Goal: Task Accomplishment & Management: Use online tool/utility

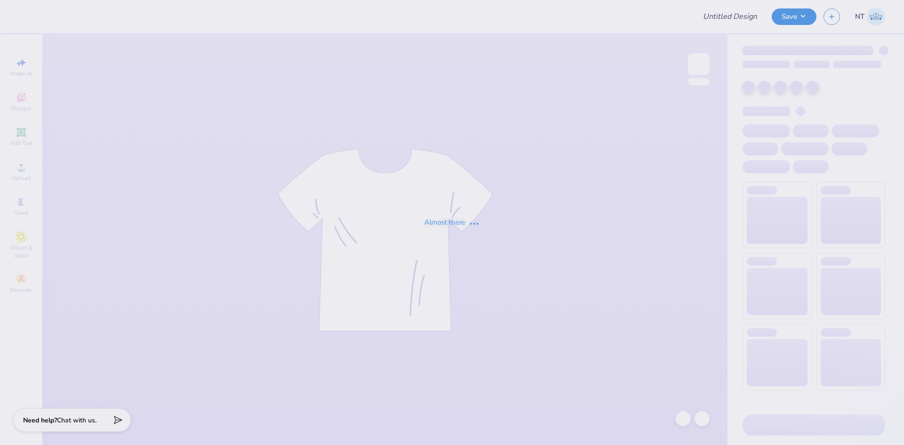
type input "Grey vineyard"
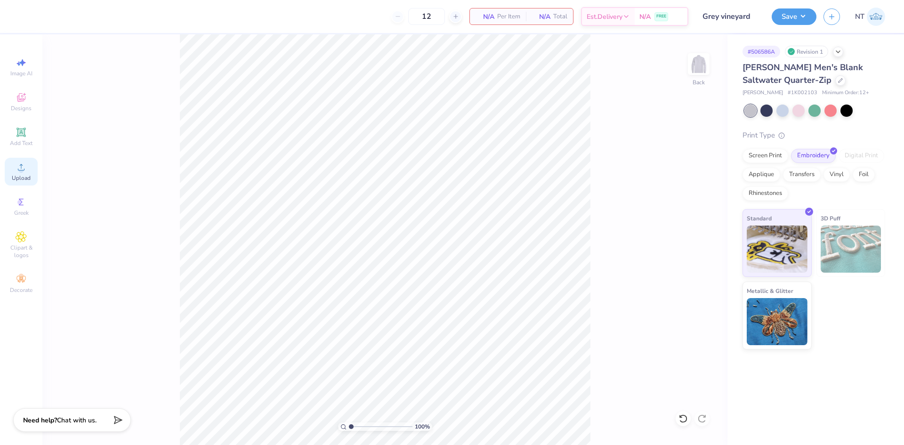
click at [11, 175] on div "Upload" at bounding box center [21, 172] width 33 height 28
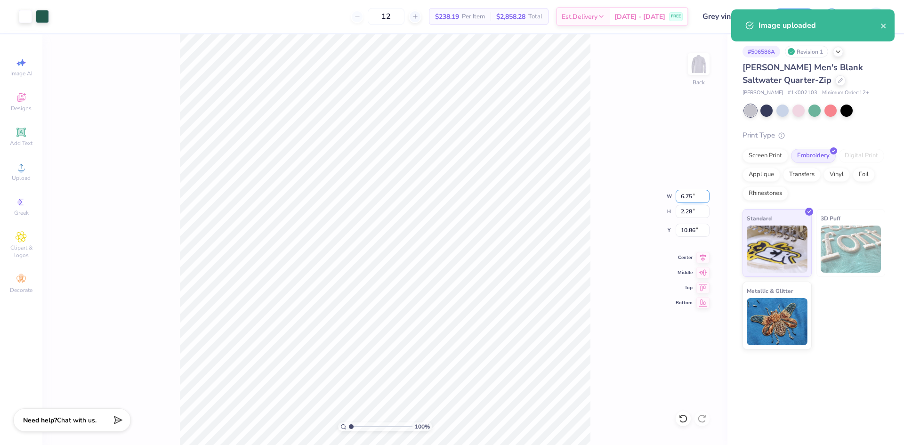
click at [684, 194] on input "6.75" at bounding box center [693, 196] width 34 height 13
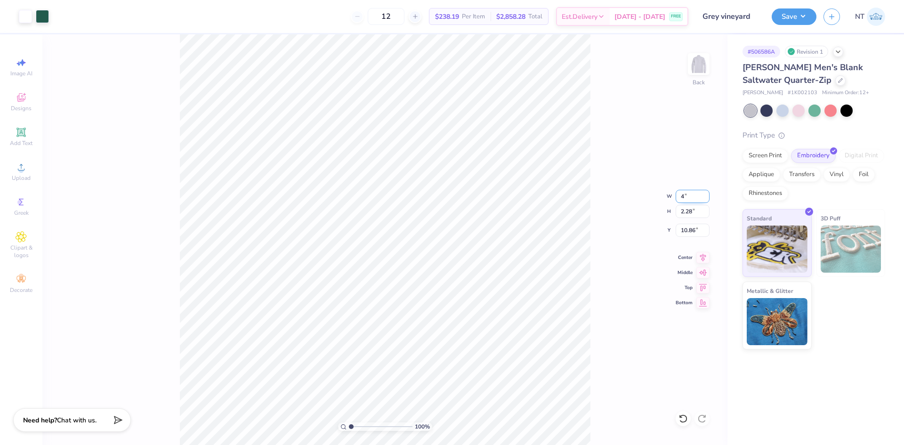
type input "4.00"
type input "1.35"
click at [686, 232] on input "11.33" at bounding box center [693, 230] width 34 height 13
click at [685, 232] on input "11.33" at bounding box center [693, 230] width 34 height 13
type input "3.00"
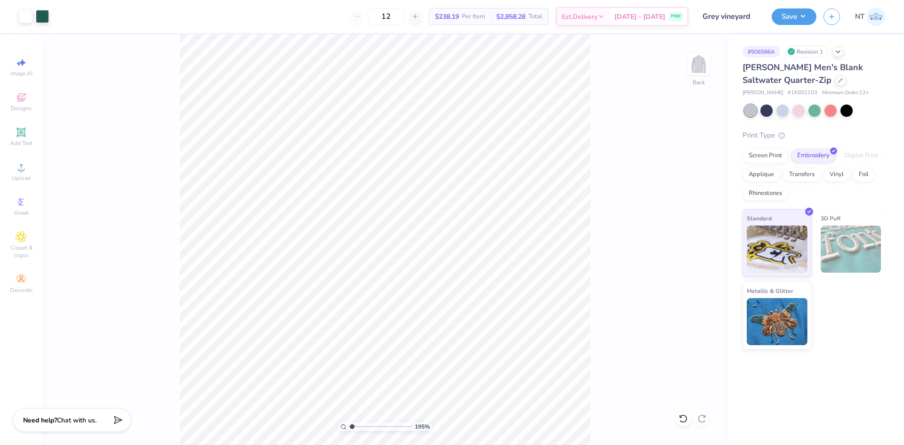
type input "1"
click at [790, 22] on button "Save" at bounding box center [794, 15] width 45 height 16
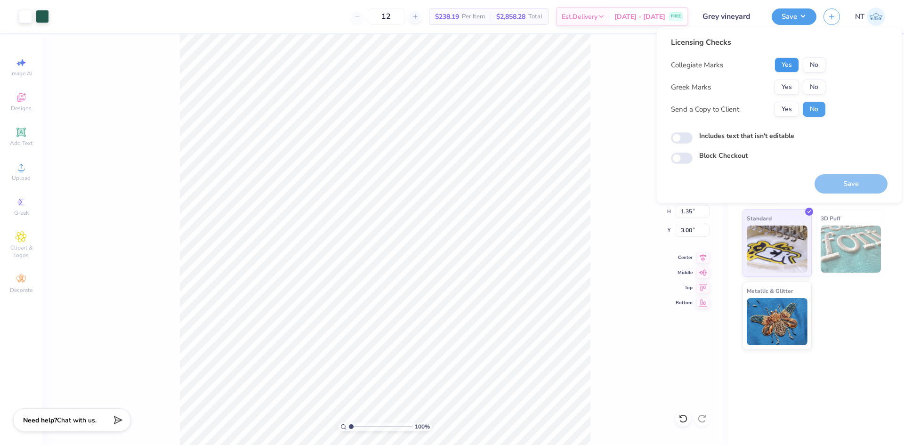
click at [785, 65] on button "Yes" at bounding box center [787, 64] width 24 height 15
click at [817, 85] on button "No" at bounding box center [814, 87] width 23 height 15
click at [731, 129] on div "Licensing Checks Collegiate Marks Yes No Greek Marks Yes No Send a Copy to Clie…" at bounding box center [779, 100] width 217 height 127
click at [749, 133] on label "Includes text that isn't editable" at bounding box center [746, 136] width 95 height 10
click at [693, 133] on input "Includes text that isn't editable" at bounding box center [682, 137] width 22 height 11
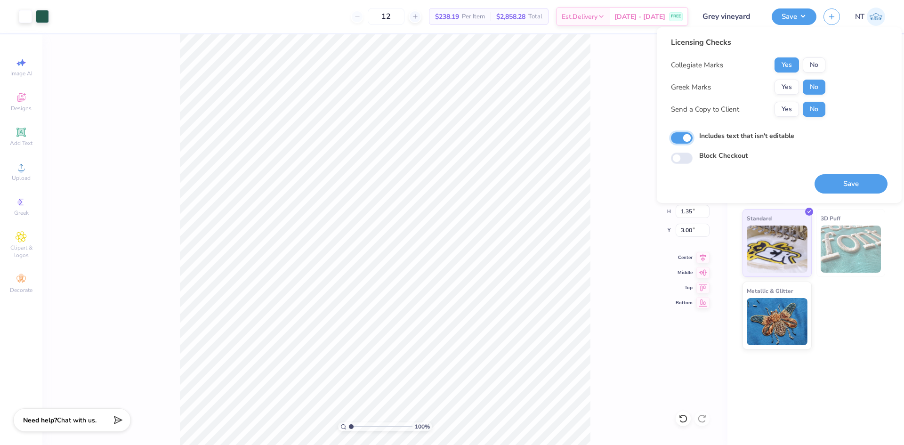
checkbox input "true"
click at [833, 180] on button "Save" at bounding box center [851, 183] width 73 height 19
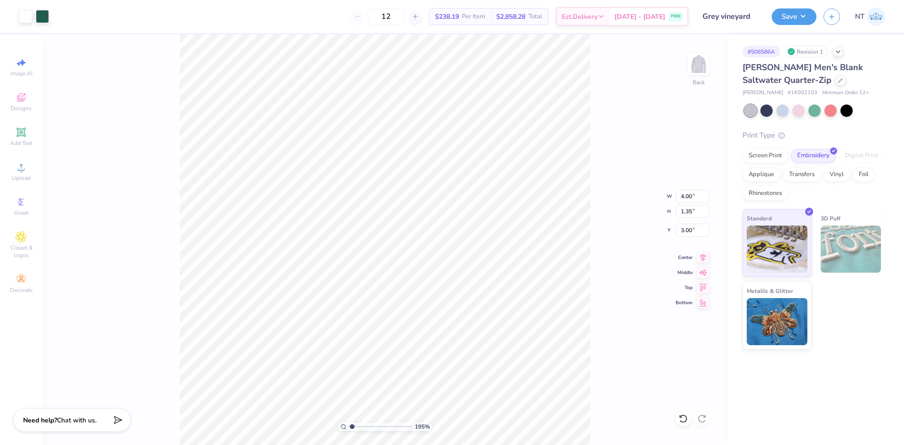
type input "1"
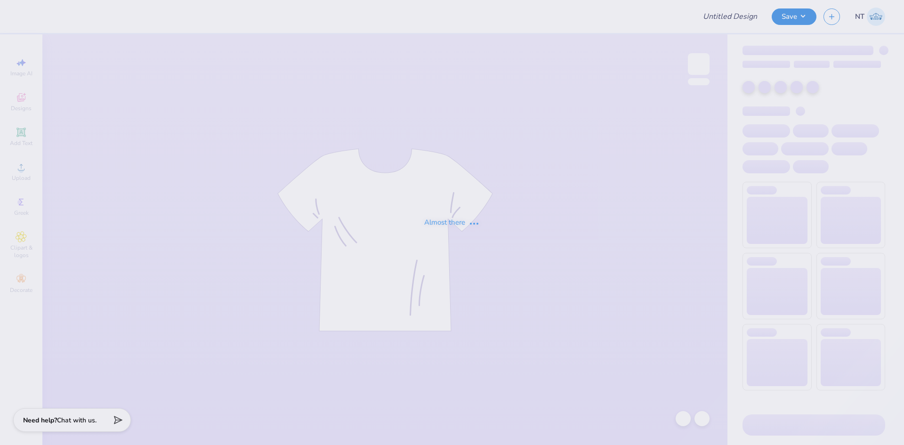
type input "Crews for [PERSON_NAME][GEOGRAPHIC_DATA]"
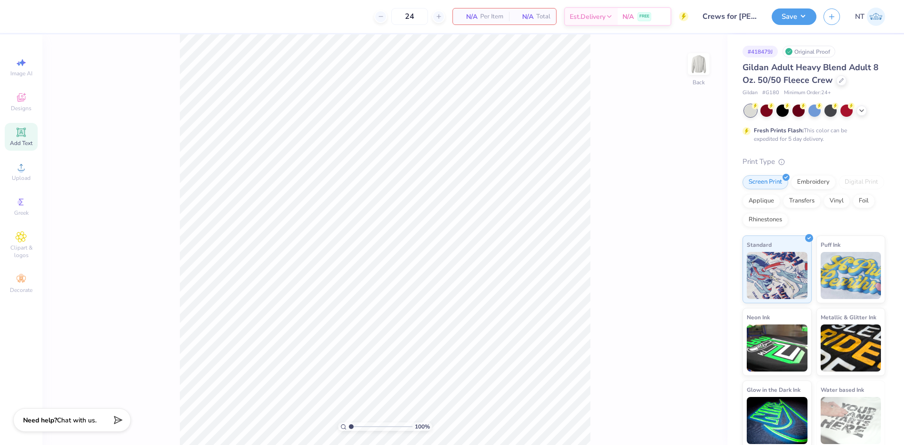
click at [24, 135] on icon at bounding box center [20, 132] width 7 height 7
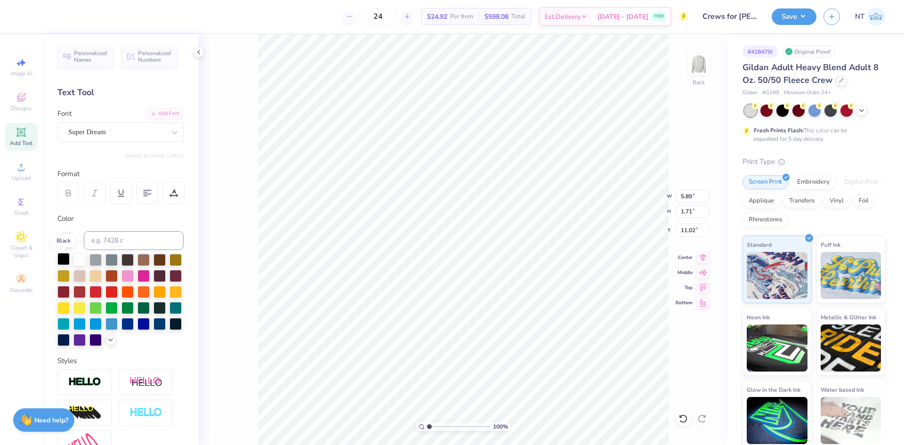
click at [66, 258] on div at bounding box center [63, 259] width 12 height 12
click at [153, 115] on div "Add Font" at bounding box center [164, 112] width 37 height 11
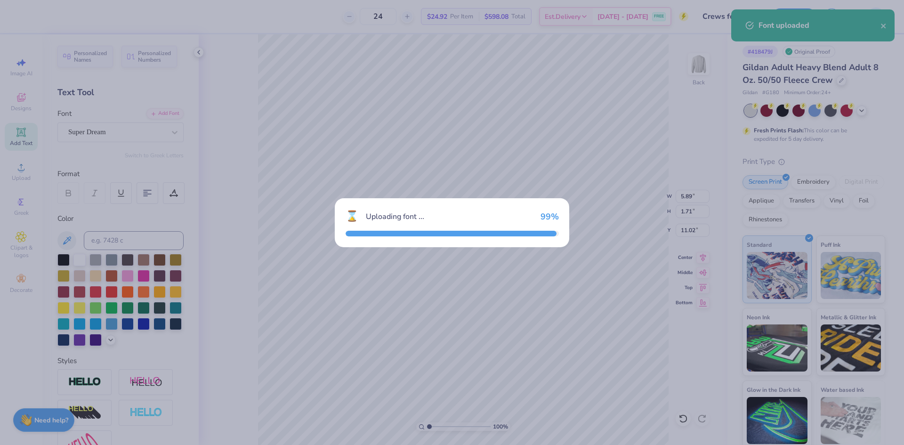
type input "6.74"
type input "1.70"
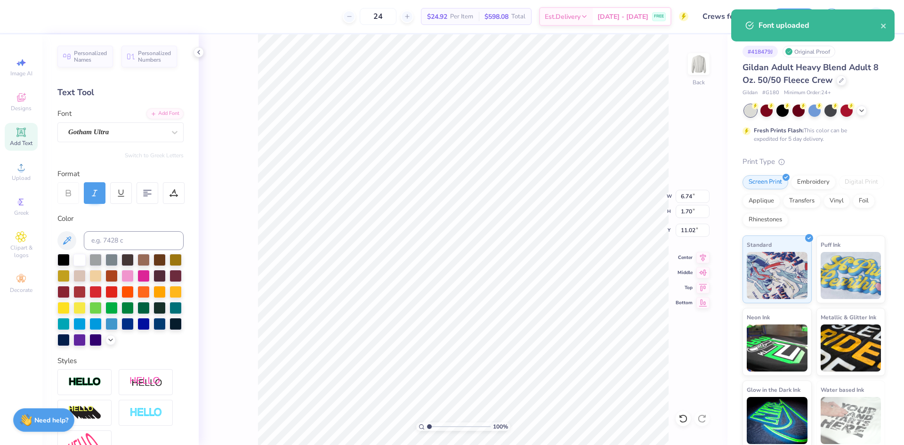
scroll to position [8, 2]
type textarea "FAUSTINA"
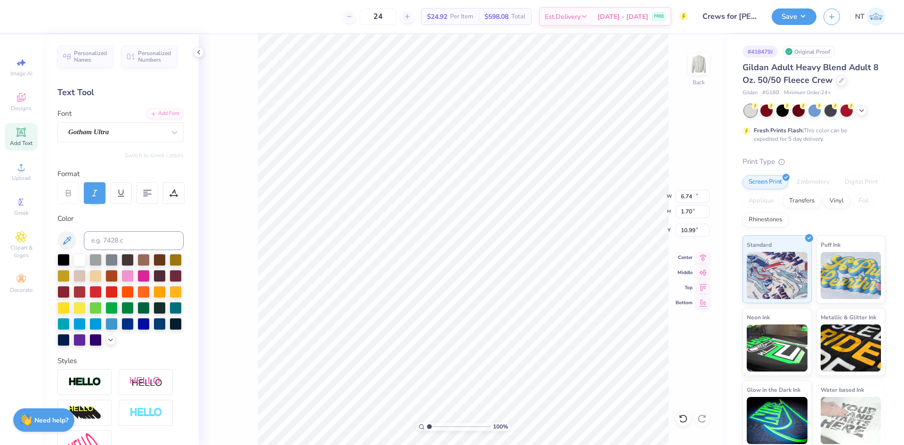
type input "13.06"
type input "1.77"
type input "10.99"
type input "10.05"
type input "1.36"
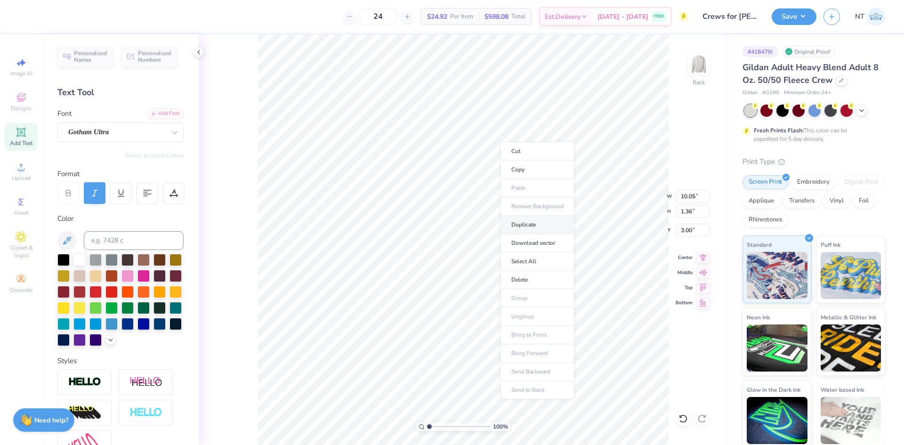
click at [523, 222] on li "Duplicate" at bounding box center [538, 225] width 74 height 18
type input "4.32"
type input "5.72"
type textarea "ACADEMY"
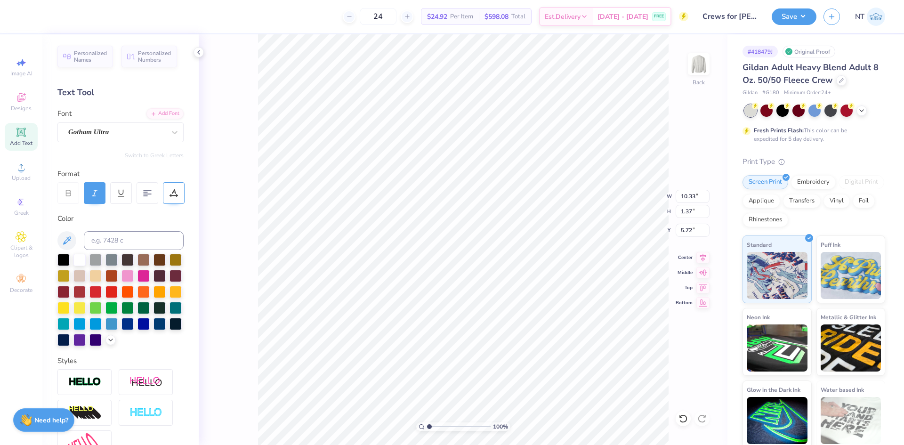
click at [173, 194] on icon at bounding box center [174, 193] width 8 height 8
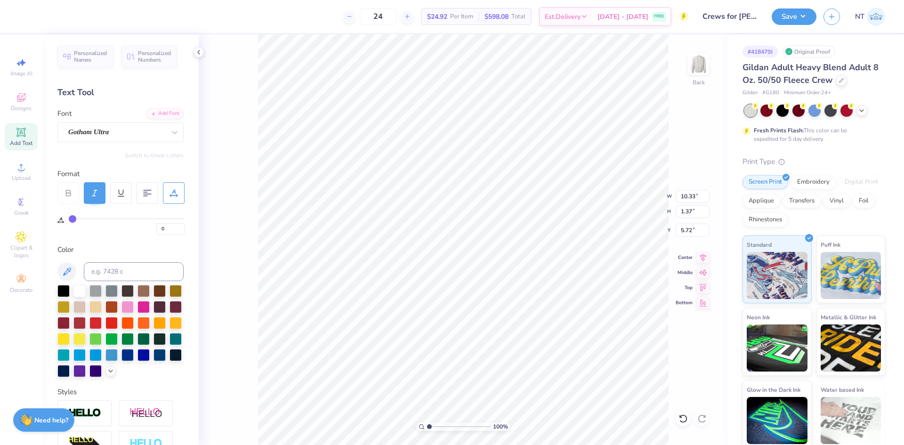
type input "26"
click at [101, 218] on input "range" at bounding box center [127, 218] width 116 height 1
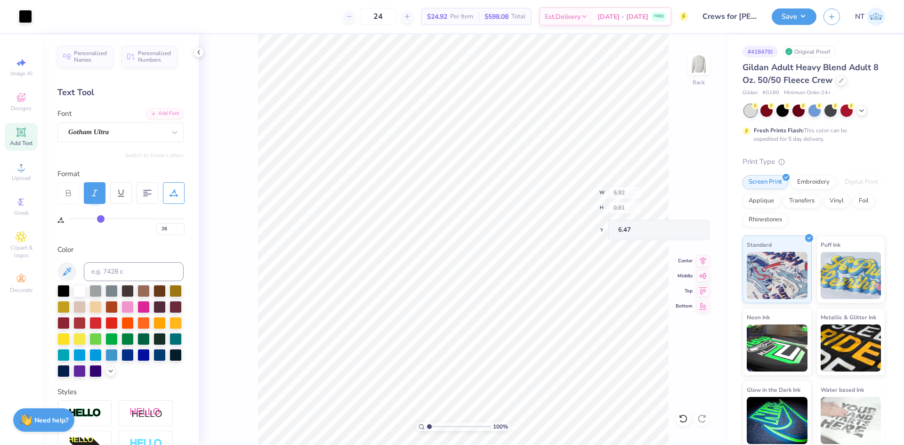
type input "5.92"
type input "0.61"
type input "6.47"
type input "4.36"
type input "2.71964205036602"
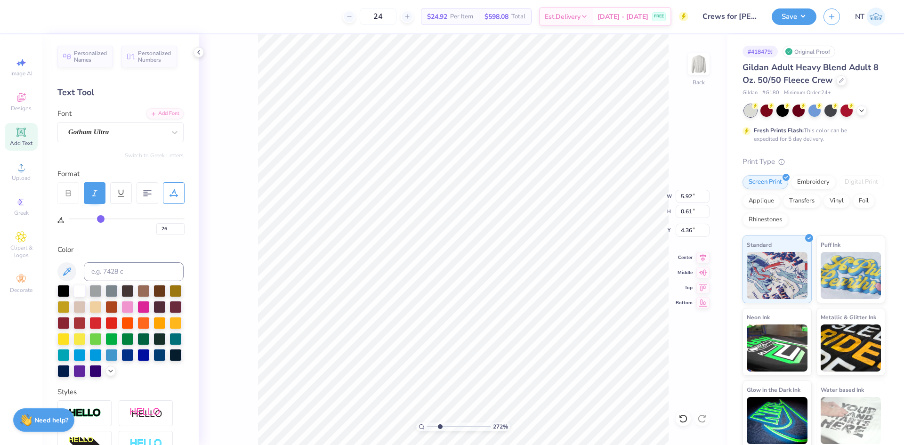
type input "4.57"
type input "2.71964205036602"
type input "5.14"
type input "0.53"
type input "4.65"
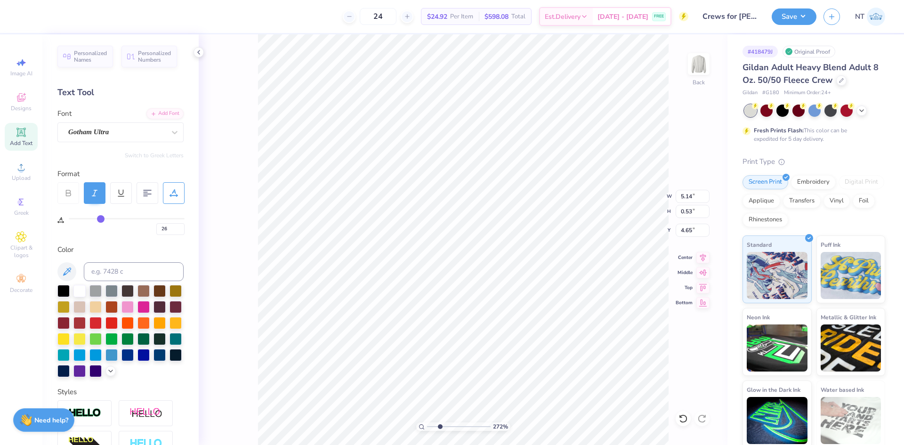
type input "2.71964205036602"
type input "4.58"
type input "1"
click at [679, 194] on input "10.05" at bounding box center [693, 196] width 34 height 13
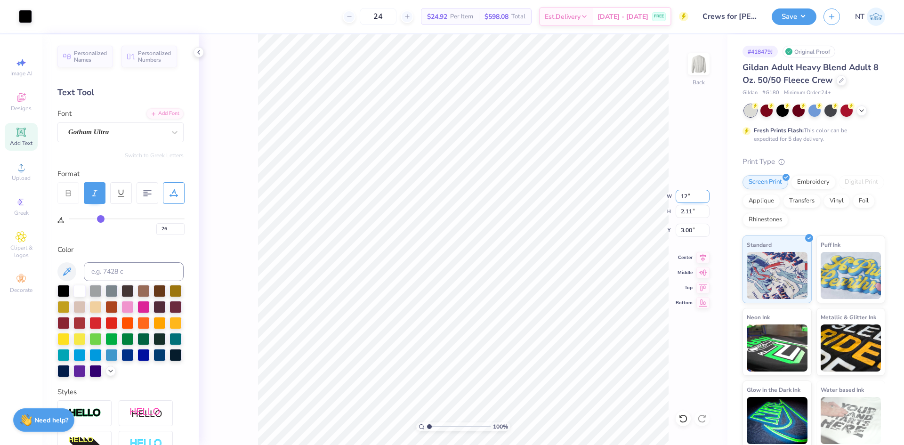
type input "12.00"
type input "2.52"
click at [683, 229] on input "2.79" at bounding box center [693, 230] width 34 height 13
type input "3.00"
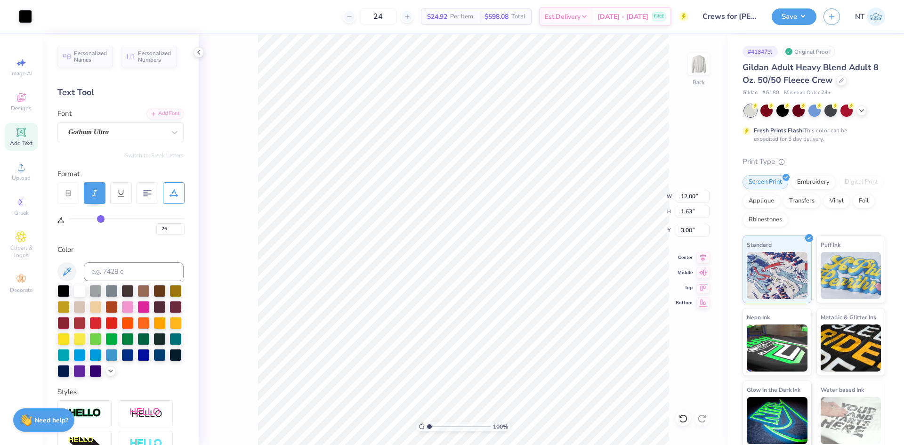
type input "0"
click at [134, 134] on div "Gotham Ultra" at bounding box center [116, 132] width 99 height 15
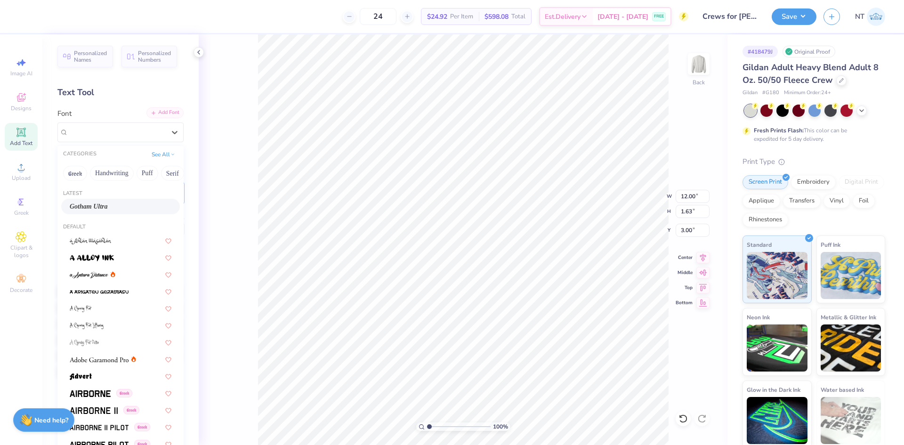
click at [155, 111] on div "Add Font" at bounding box center [164, 112] width 37 height 11
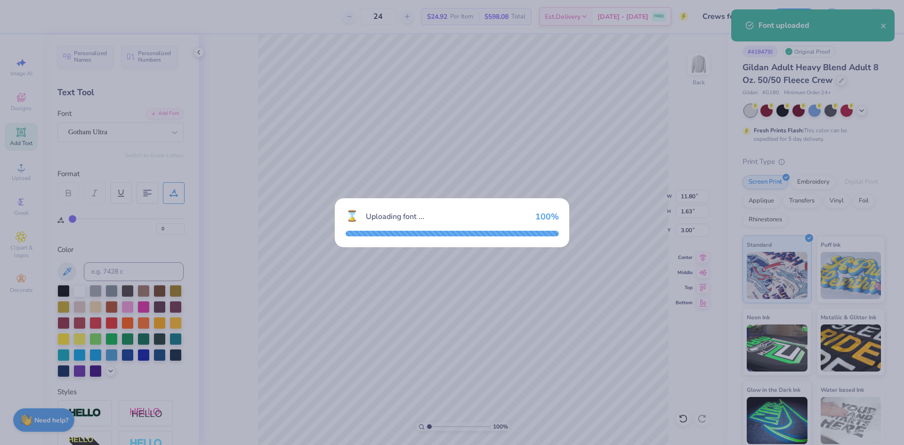
type input "11.80"
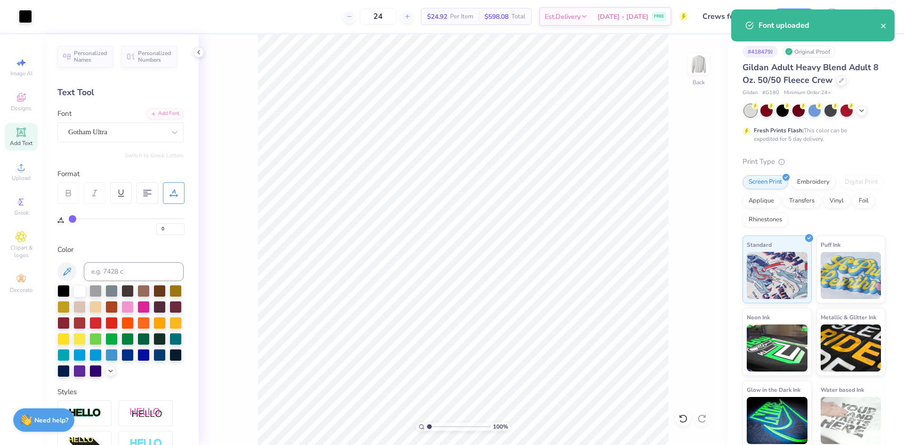
type input "26"
click at [165, 111] on div "Add Font" at bounding box center [164, 112] width 37 height 11
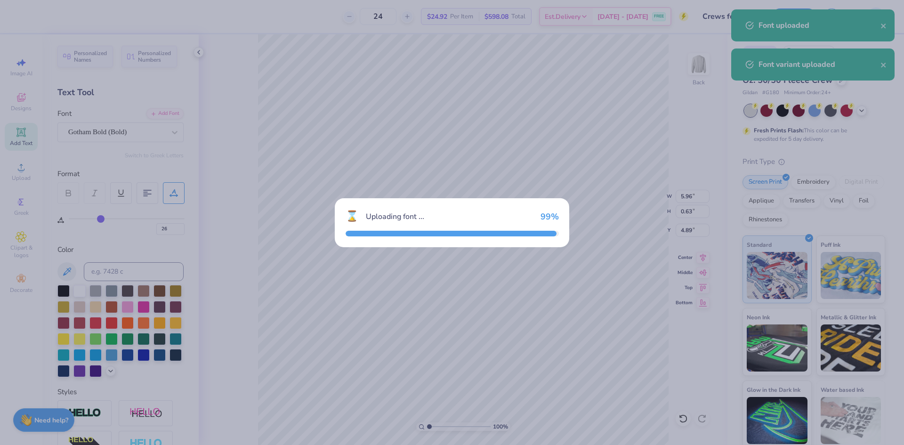
type input "5.93"
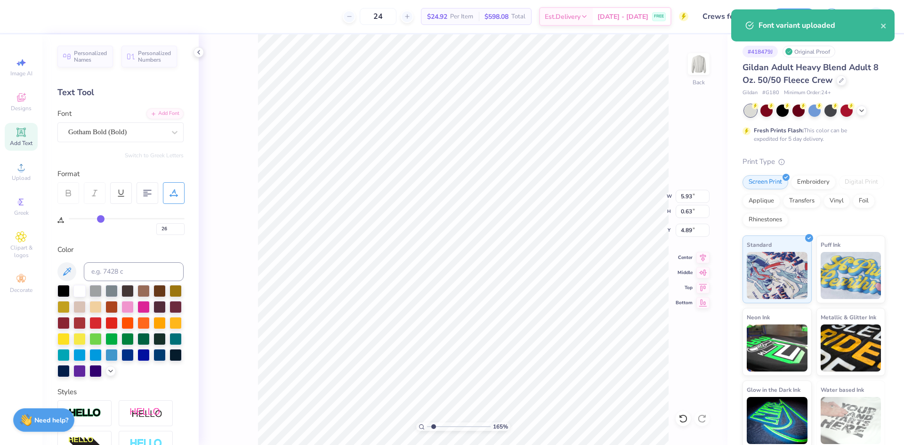
type input "1.6491337272538"
type input "7.38"
type input "0.78"
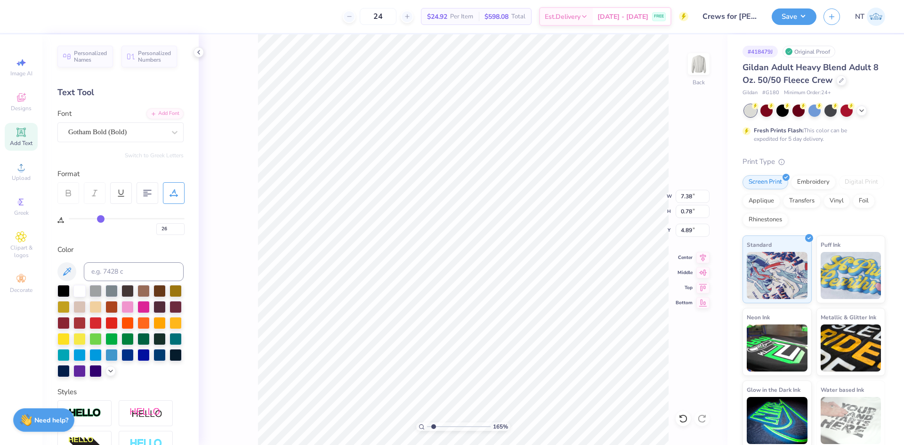
type input "1.6491337272538"
type input "4.93"
type input "1.6491337272538"
type input "6.71"
type input "0.71"
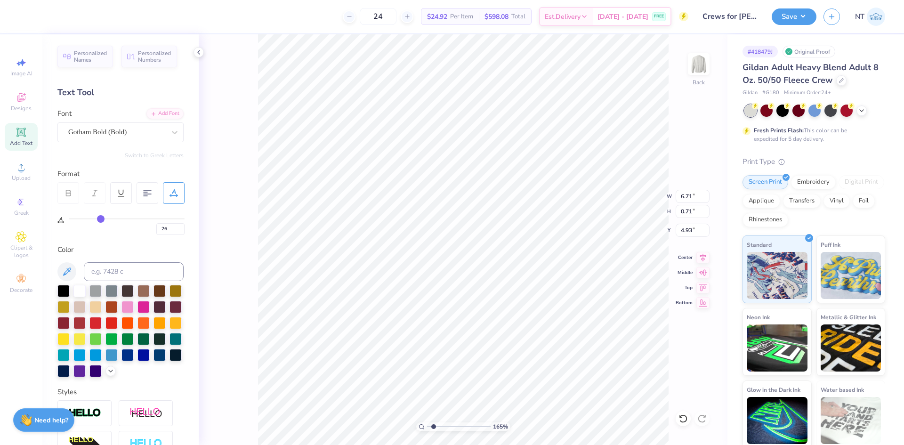
type input "1.6491337272538"
type input "4.87"
type input "1.6491337272538"
type input "0"
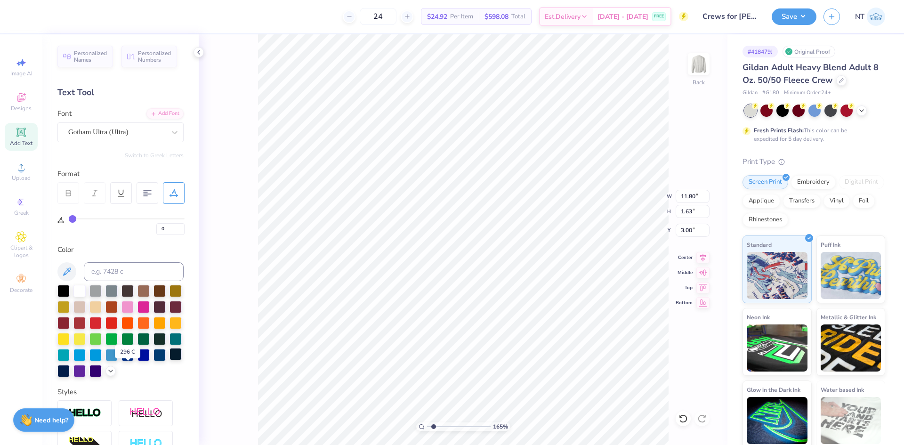
click at [170, 360] on div at bounding box center [176, 354] width 12 height 12
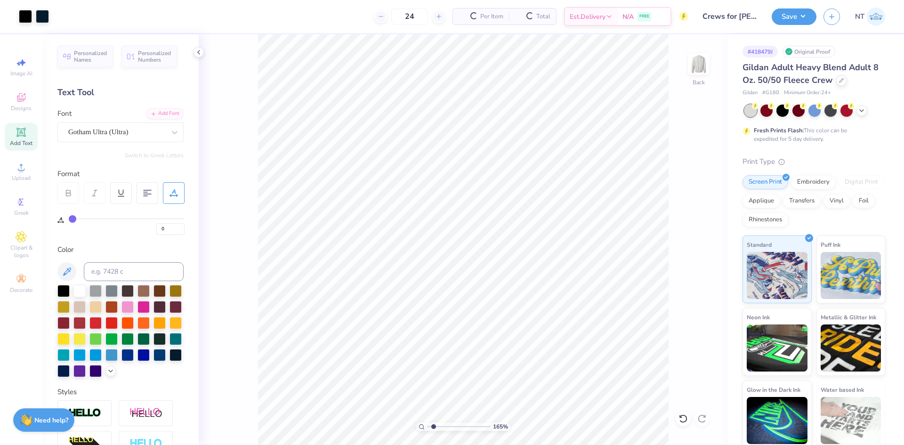
type input "1.6491337272538"
type input "26"
click at [170, 360] on div at bounding box center [176, 354] width 12 height 12
type input "1.6491337272538"
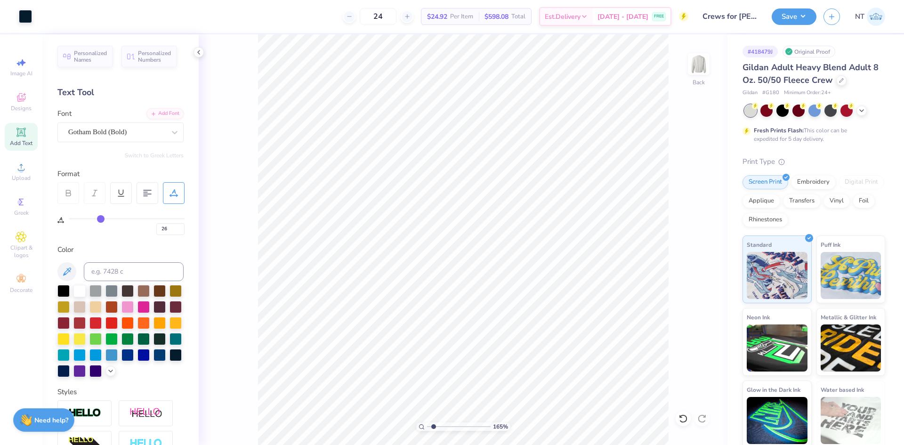
type input "0"
type input "1.6491337272538"
type input "26"
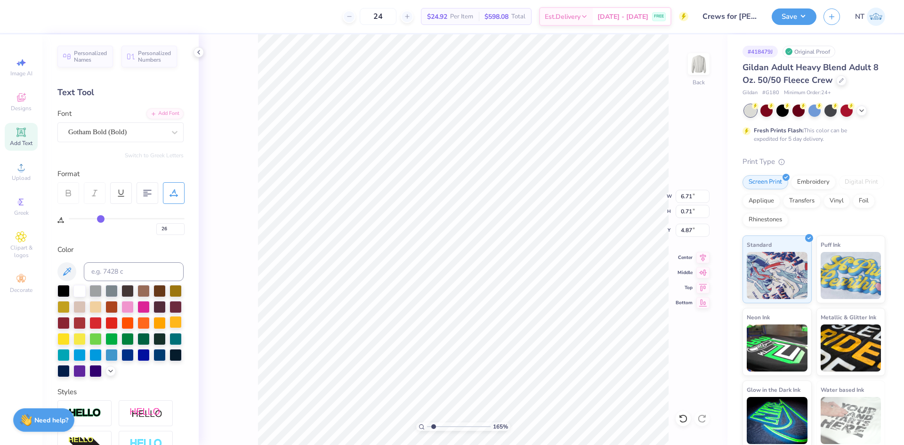
click at [170, 328] on div at bounding box center [176, 322] width 12 height 12
type input "1.6491337272538"
type input "0"
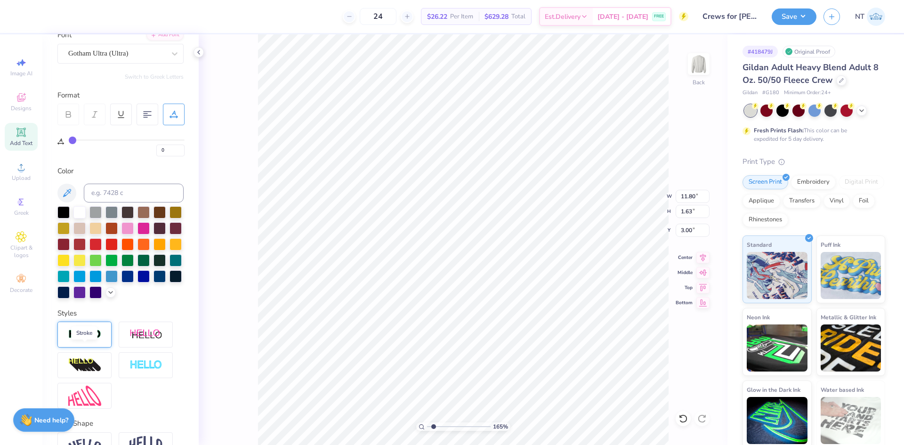
click at [89, 340] on img at bounding box center [84, 334] width 33 height 11
type input "1.6491337272538"
type input "11.83"
type input "1.66"
type input "2.99"
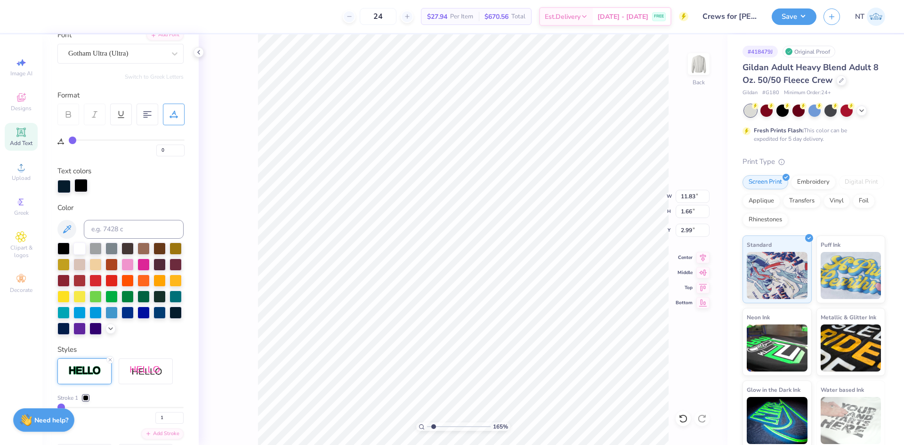
click at [81, 187] on div at bounding box center [80, 185] width 13 height 13
click at [170, 286] on div at bounding box center [176, 280] width 12 height 12
click at [65, 185] on div at bounding box center [63, 185] width 13 height 13
click at [170, 286] on div at bounding box center [176, 280] width 12 height 12
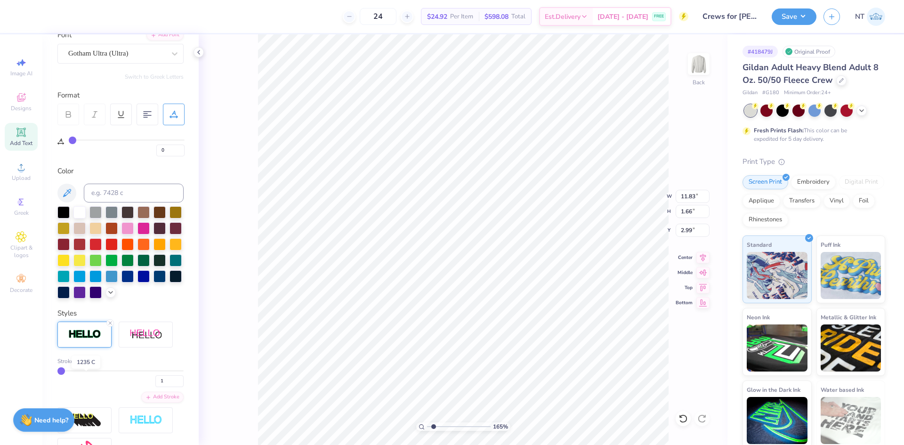
click at [84, 364] on div at bounding box center [86, 361] width 6 height 6
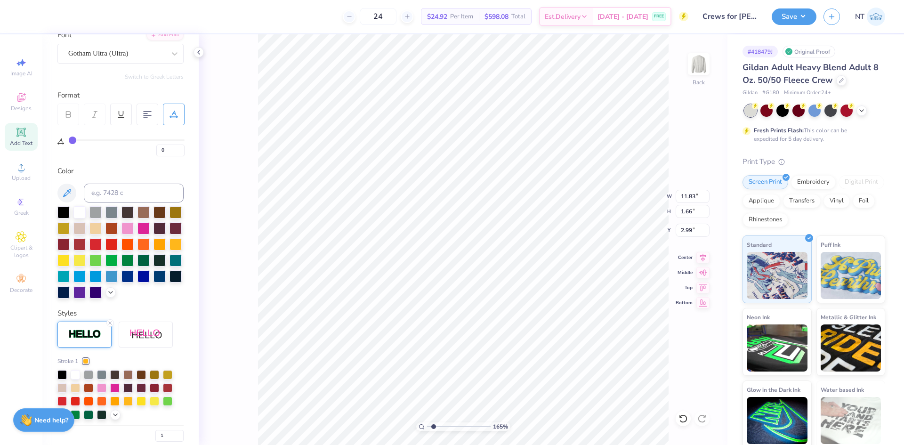
scroll to position [157, 0]
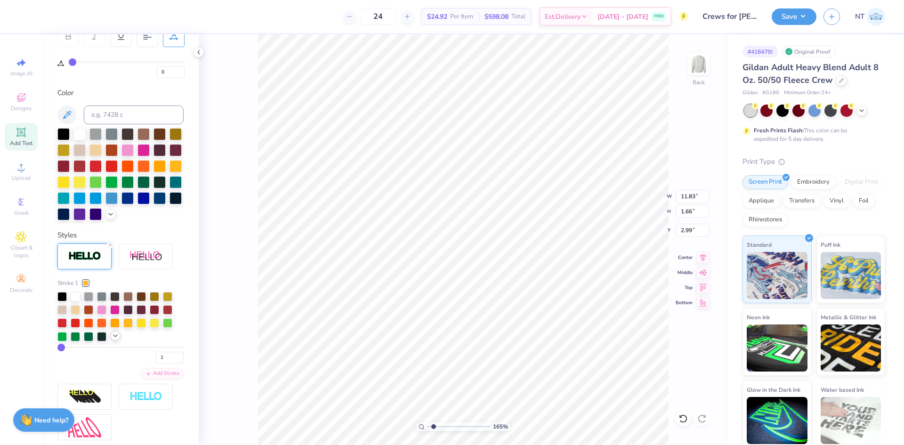
click at [114, 340] on icon at bounding box center [116, 336] width 8 height 8
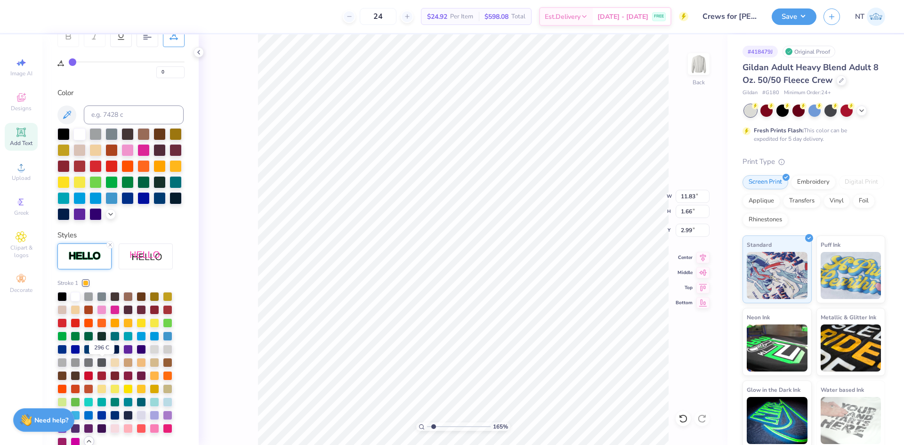
click at [105, 353] on div at bounding box center [101, 348] width 9 height 9
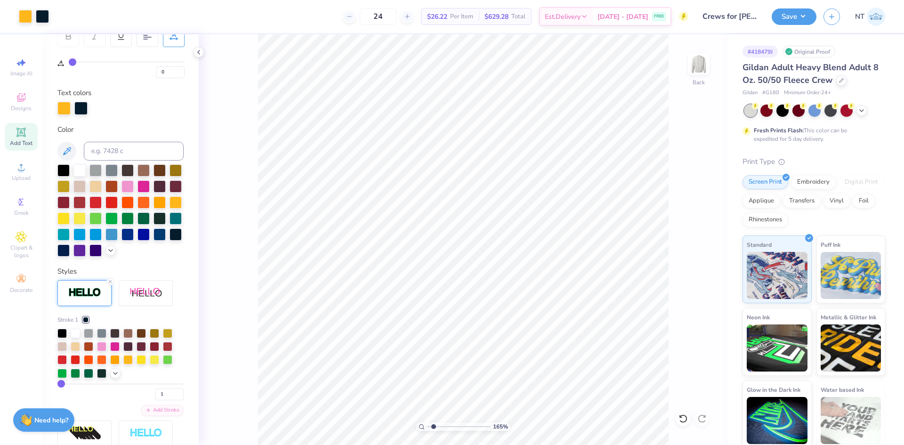
type input "1.6491337272538"
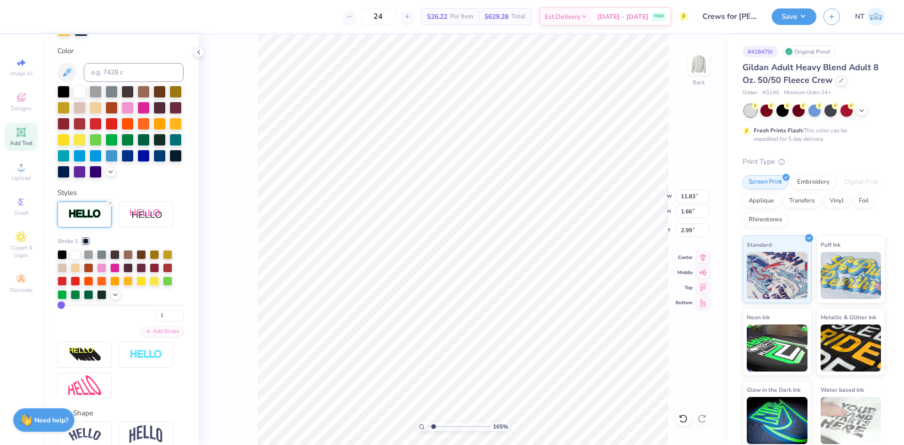
click at [70, 322] on div "1" at bounding box center [120, 313] width 126 height 17
type input "7"
click at [68, 306] on input "range" at bounding box center [120, 305] width 126 height 1
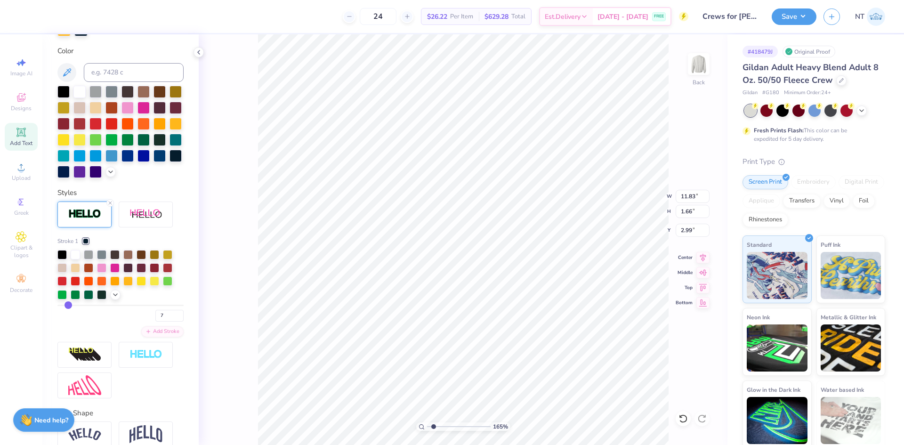
type input "1.6491337272538"
type input "12.00"
type input "1.83"
type input "2.90"
type input "4"
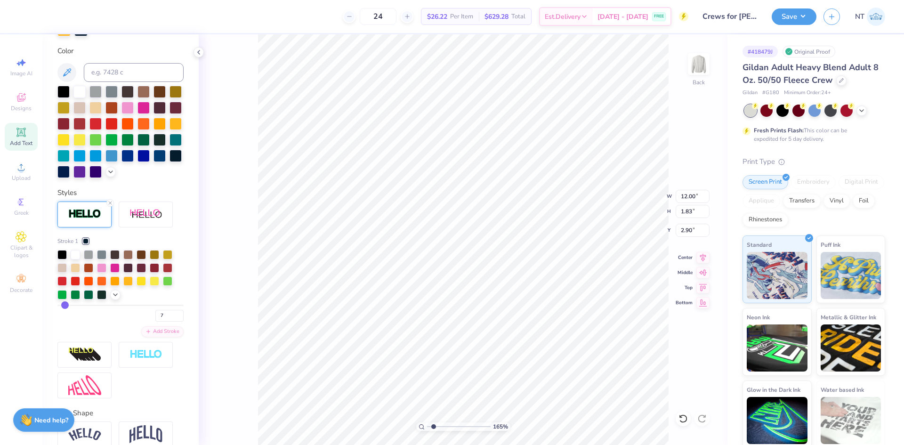
type input "4"
click at [65, 306] on input "range" at bounding box center [120, 305] width 126 height 1
click at [64, 306] on input "range" at bounding box center [120, 305] width 126 height 1
type input "1.6491337272538"
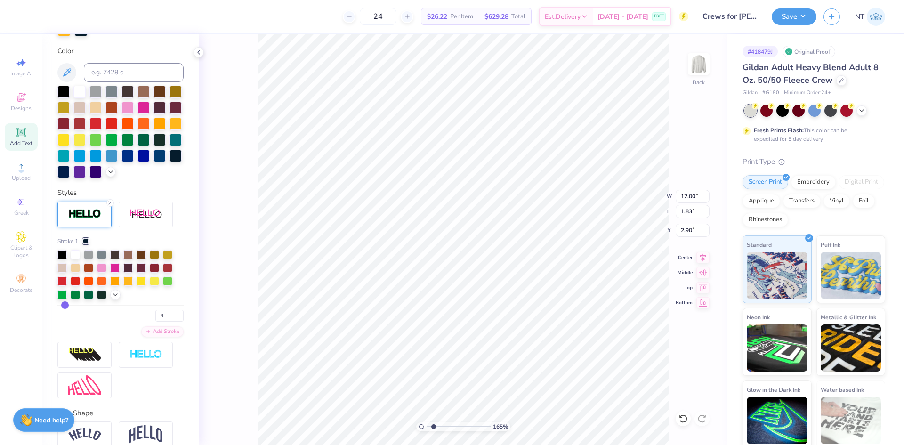
type input "11.92"
type input "1.74"
type input "2.94"
click at [158, 322] on input "4" at bounding box center [169, 316] width 28 height 12
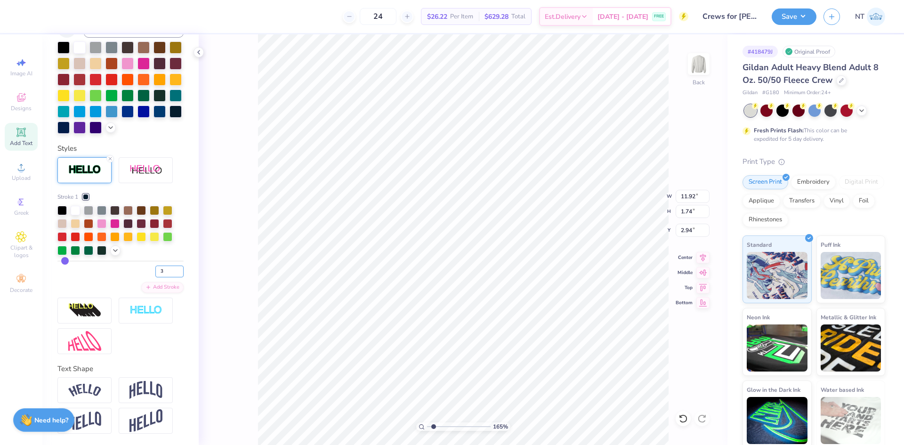
type input "3"
type input "1.6491337272538"
type input "3"
type input "1.6491337272538"
type input "26"
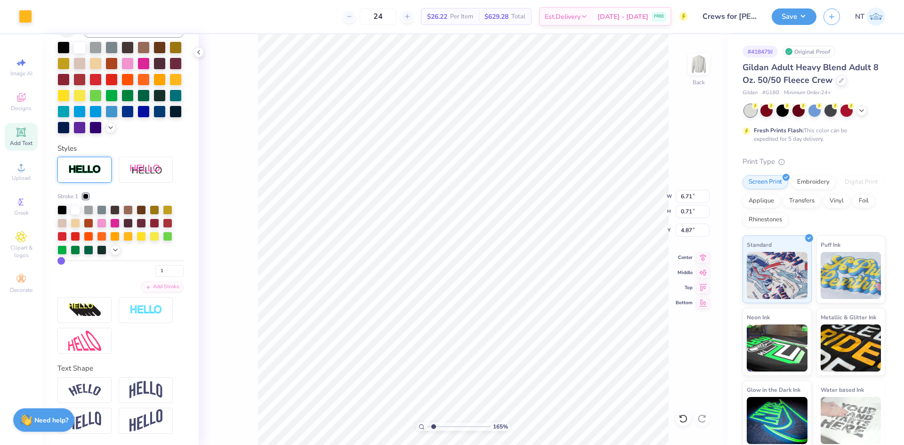
type input "26"
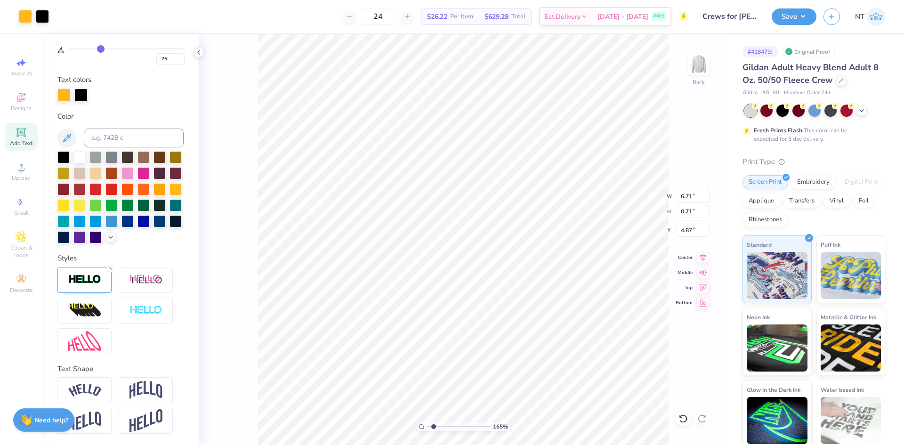
type input "1.6491337272538"
type input "6.72"
type input "0.72"
type input "4.86"
click at [170, 220] on div at bounding box center [176, 220] width 12 height 12
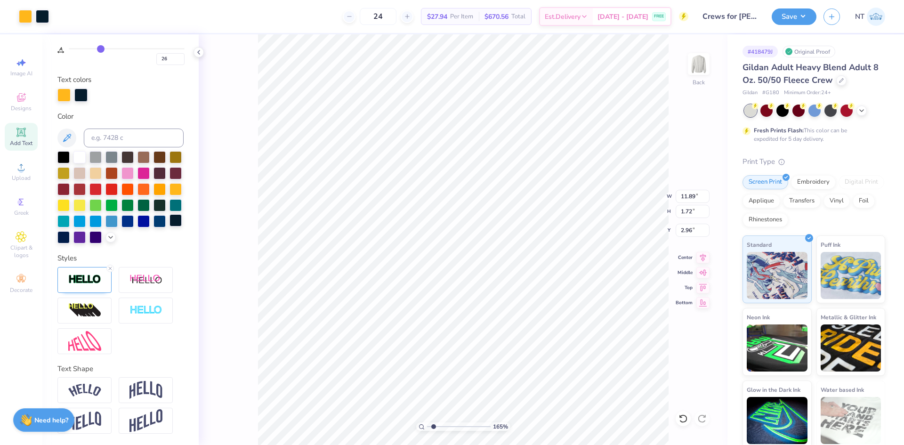
type input "1.6491337272538"
type input "0"
type input "3.00"
type input "0"
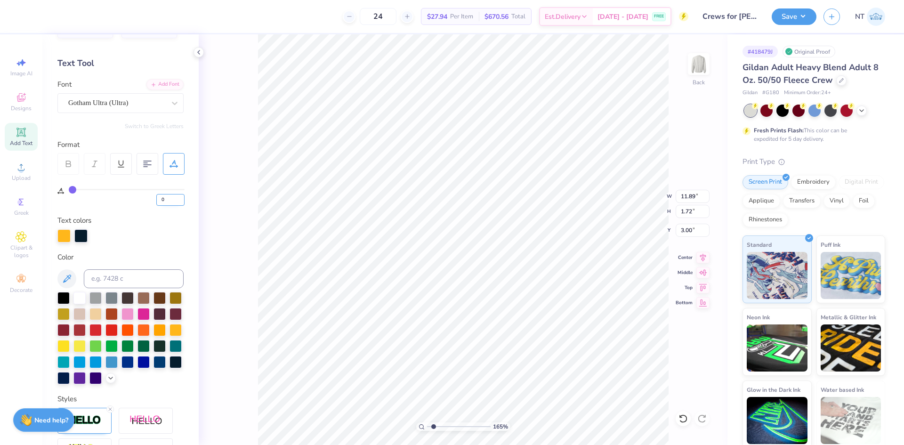
click at [165, 198] on input "0" at bounding box center [170, 200] width 28 height 12
type input "1"
type input "1.6491337272538"
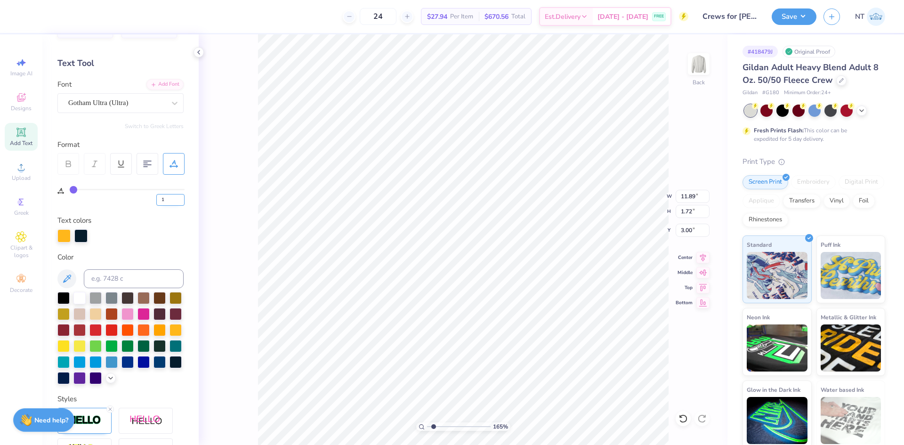
type input "12.04"
click at [165, 198] on input "1" at bounding box center [170, 200] width 28 height 12
type input "2"
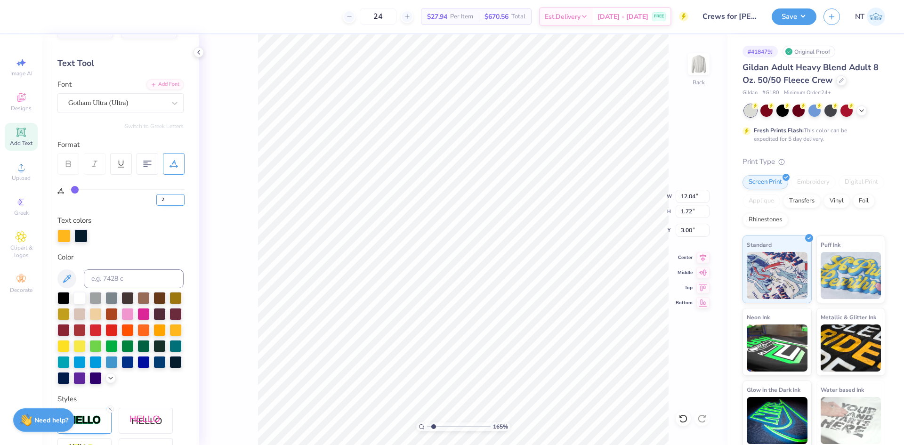
type input "1.6491337272538"
type input "12.20"
type input "1"
click at [686, 199] on input "12.20" at bounding box center [693, 196] width 34 height 13
click at [686, 198] on input "12.20" at bounding box center [693, 196] width 34 height 13
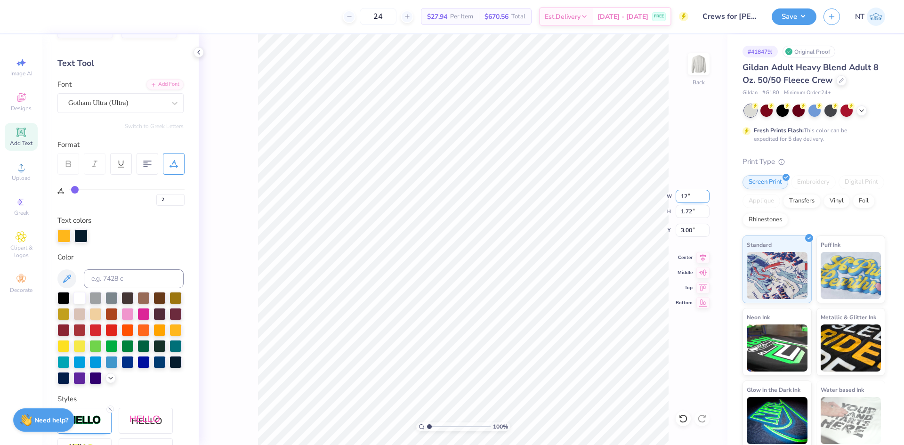
type input "12.00"
type input "1.69"
type input "3.01"
click at [686, 198] on input "12.00" at bounding box center [693, 196] width 34 height 13
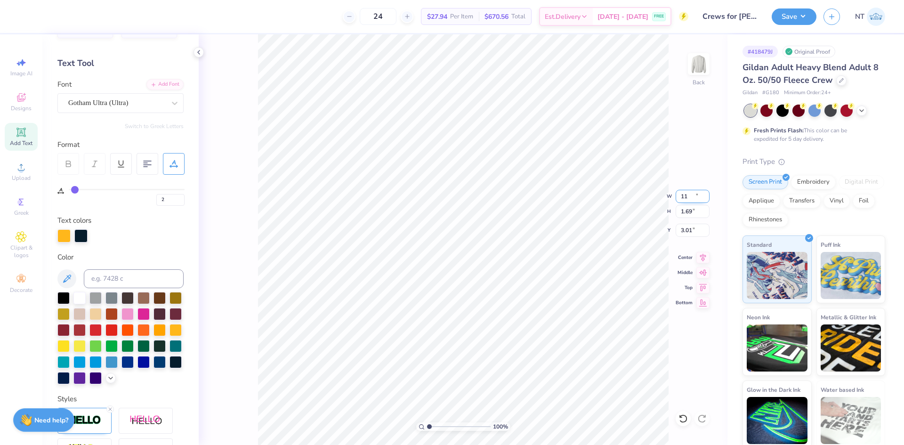
type input "11.00"
type input "1.55"
type input "3.08"
type input "1.6491337272538"
type input "3.00"
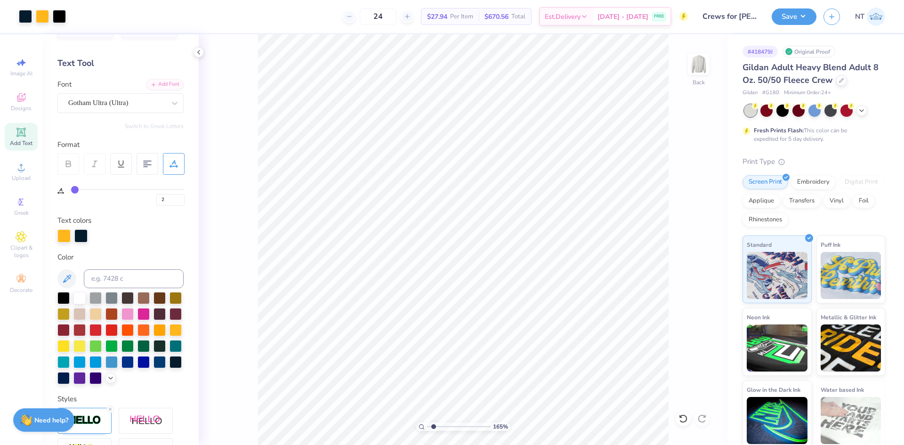
type input "1.6491337272538"
type input "26"
type input "1.6491337272538"
type input "4.77"
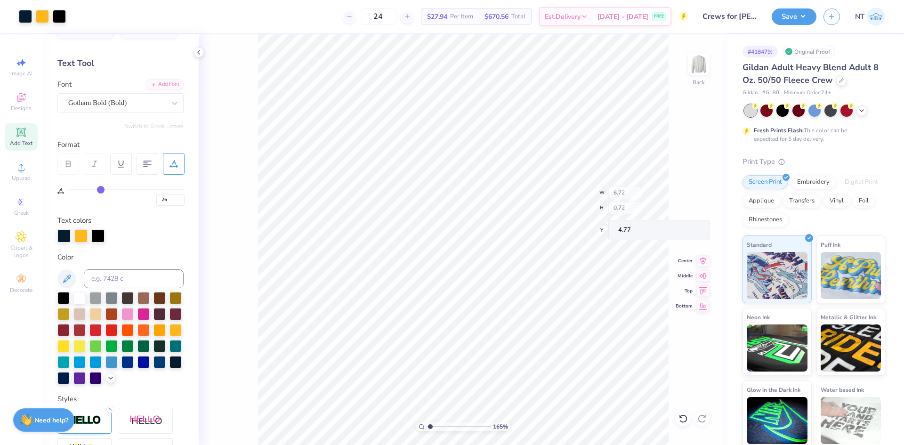
type input "1"
type input "2"
click at [62, 17] on div at bounding box center [59, 15] width 13 height 13
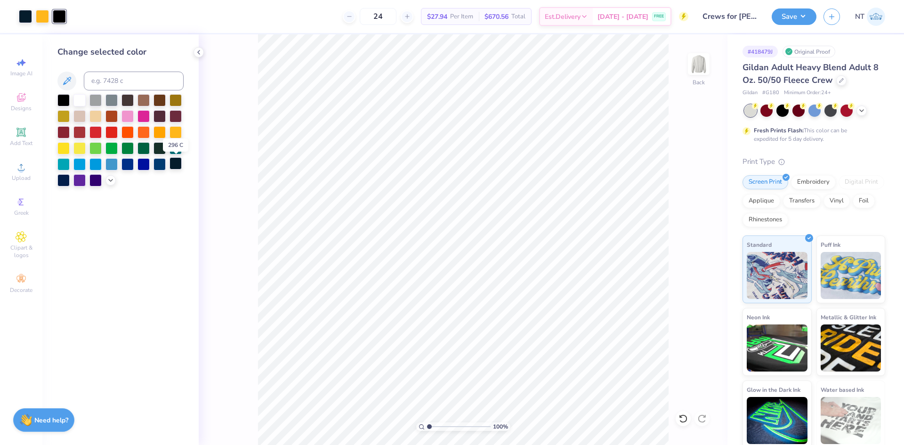
click at [175, 163] on div at bounding box center [176, 163] width 12 height 12
type input "1.39584517333909"
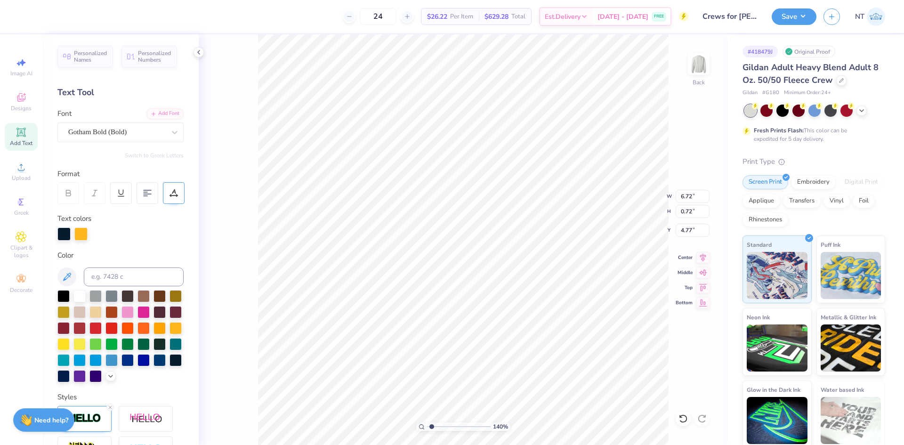
click at [170, 191] on icon at bounding box center [174, 193] width 8 height 8
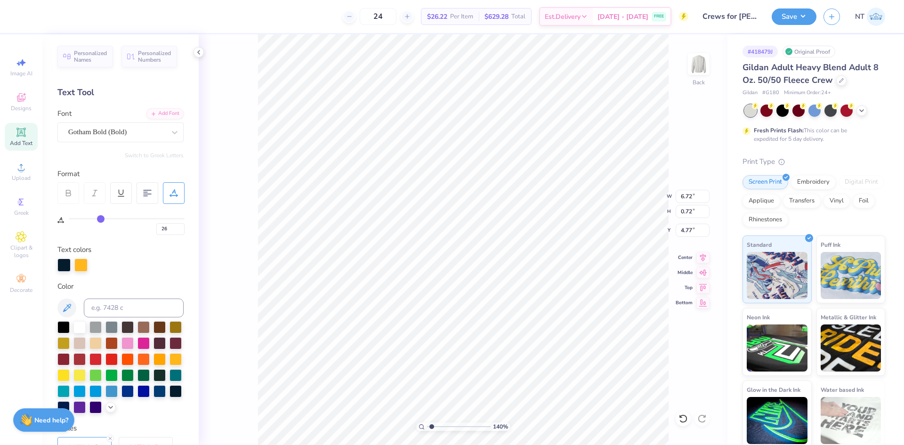
drag, startPoint x: 103, startPoint y: 216, endPoint x: 47, endPoint y: 226, distance: 57.4
click at [26, 223] on div "24 $26.22 Per Item $629.28 Total Est. Delivery Aug 30 - Sep 2 FREE Design Title…" at bounding box center [452, 222] width 904 height 445
drag, startPoint x: 95, startPoint y: 221, endPoint x: 31, endPoint y: 221, distance: 64.0
click at [26, 221] on div "24 $26.22 Per Item $629.28 Total Est. Delivery Aug 30 - Sep 2 FREE Design Title…" at bounding box center [452, 222] width 904 height 445
type input "27"
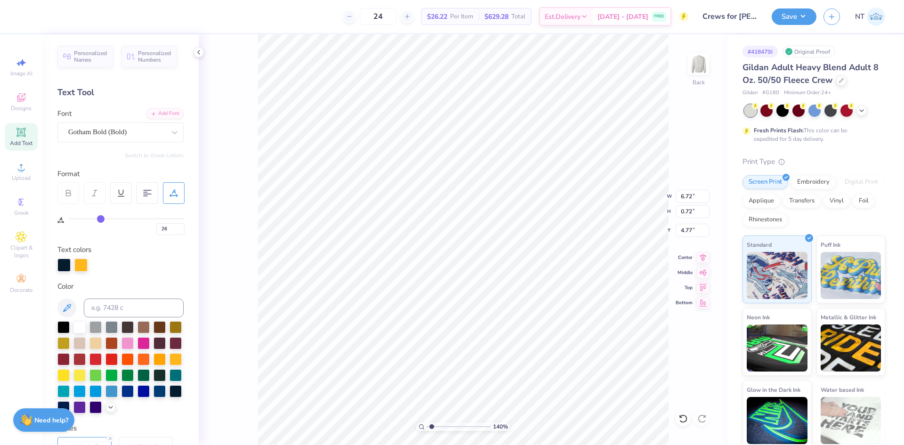
type input "27"
type input "26"
type input "24"
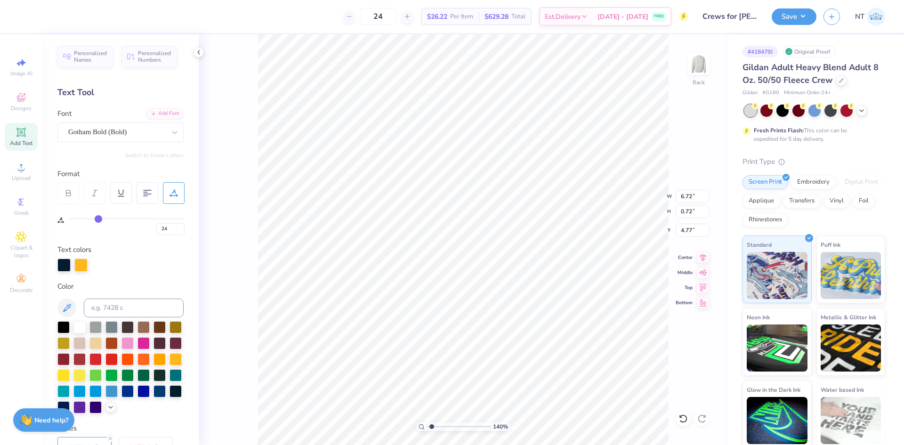
type input "22"
type input "19"
type input "15"
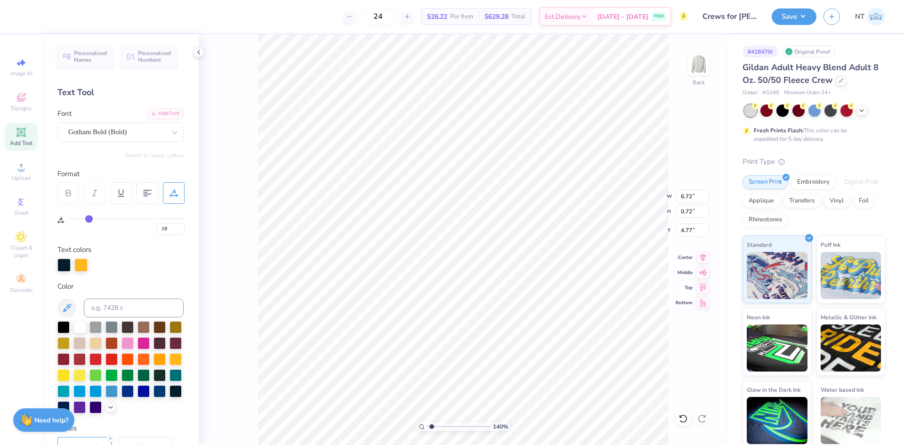
type input "15"
type input "10"
type input "4"
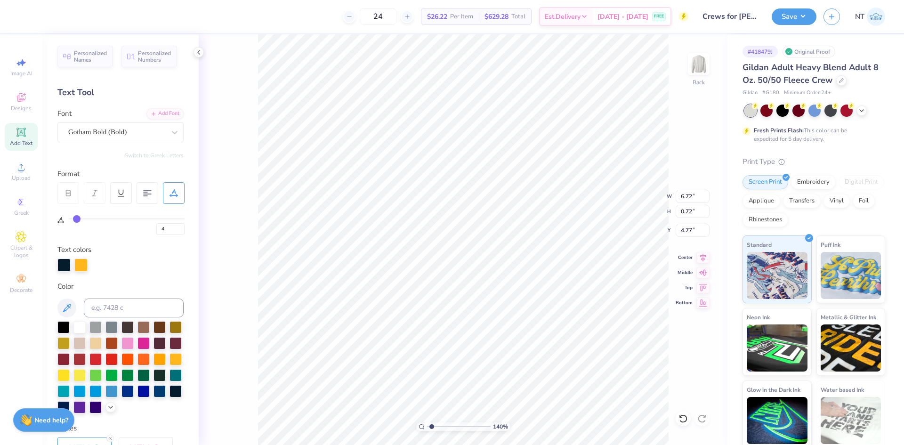
type input "0"
drag, startPoint x: 102, startPoint y: 218, endPoint x: 132, endPoint y: 229, distance: 31.7
type input "0"
click at [69, 219] on input "range" at bounding box center [127, 218] width 116 height 1
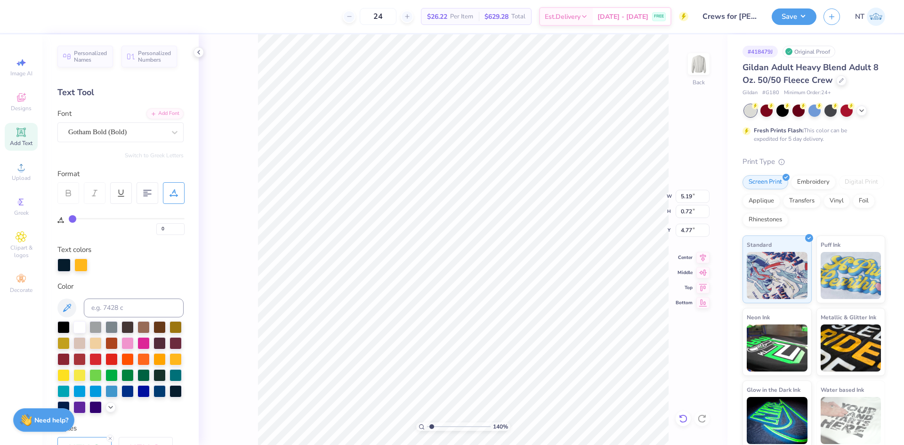
click at [685, 418] on icon at bounding box center [683, 418] width 9 height 9
type input "1.39584517333909"
type input "6.72"
type input "26"
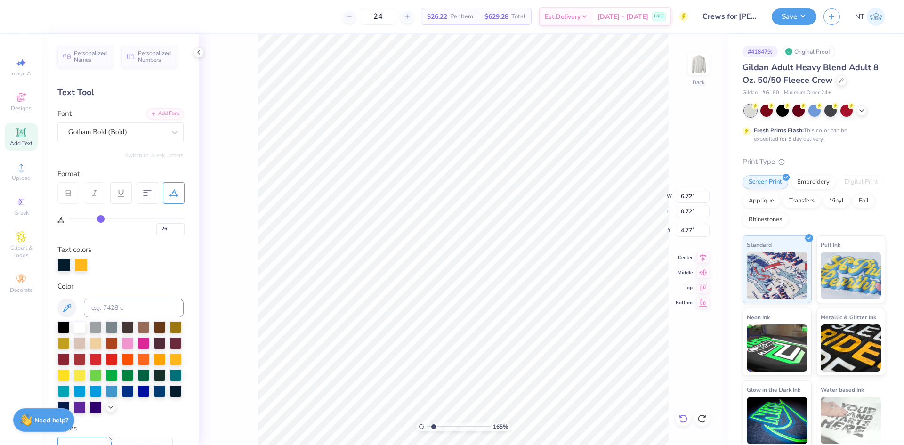
type input "1.6491337272538"
type input "4.51"
type input "0.49"
type input "5.01"
type input "1.6491337272538"
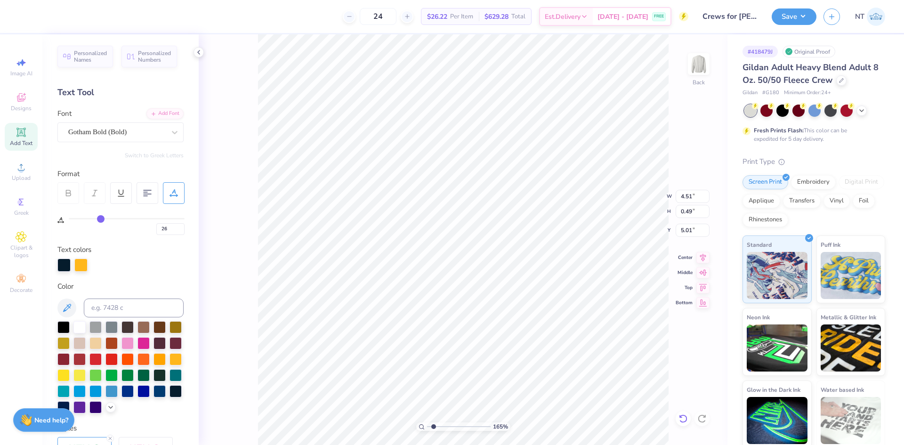
type input "5.34"
type input "0.57"
type input "4.92"
type input "1.6491337272538"
type input "4.83"
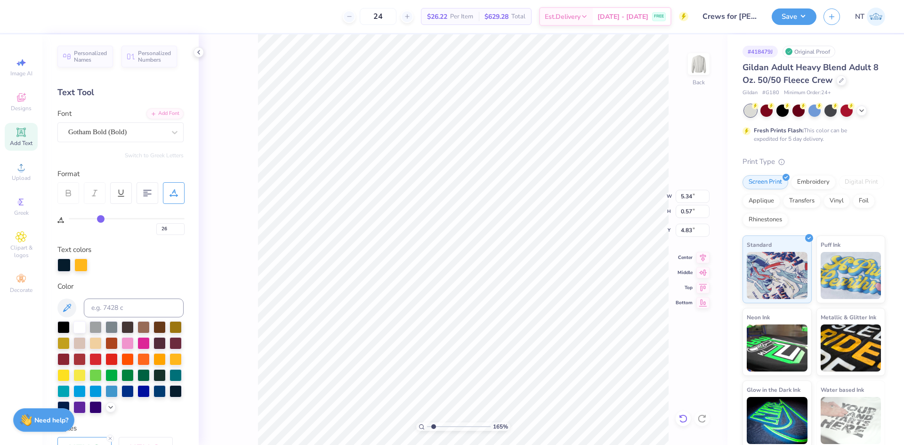
type input "1.6491337272538"
type input "5.70"
type input "0.61"
type input "1.6491337272538"
type input "4.76"
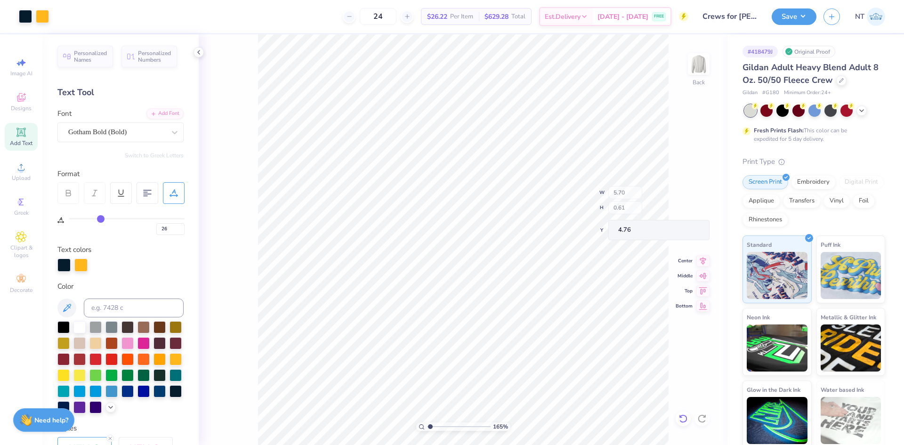
type input "1"
type input "2"
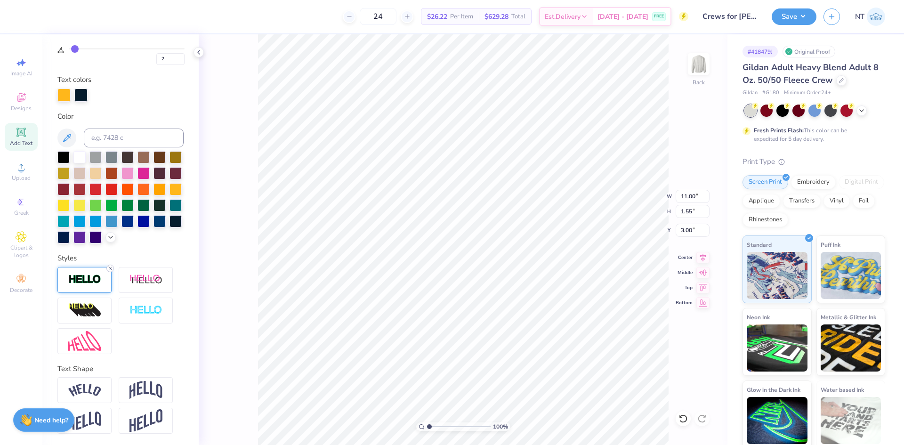
click at [111, 267] on line at bounding box center [110, 268] width 3 height 3
type input "10.92"
type input "1.47"
type input "3.04"
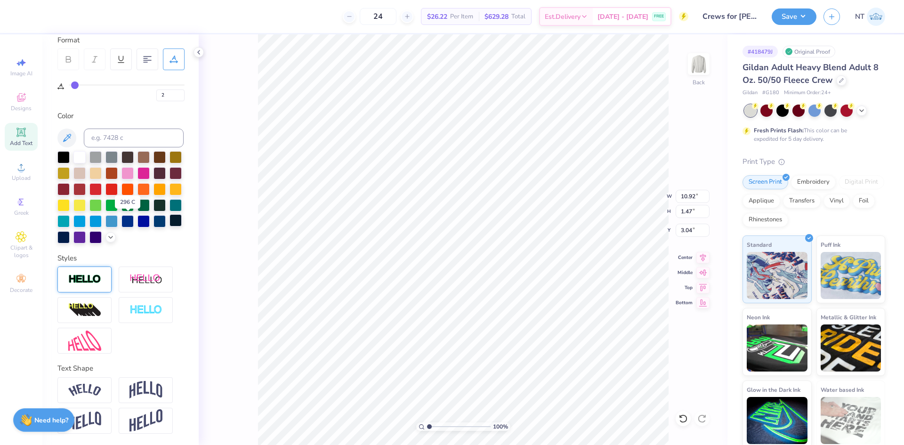
click at [170, 223] on div at bounding box center [176, 220] width 12 height 12
type input "1"
type input "26"
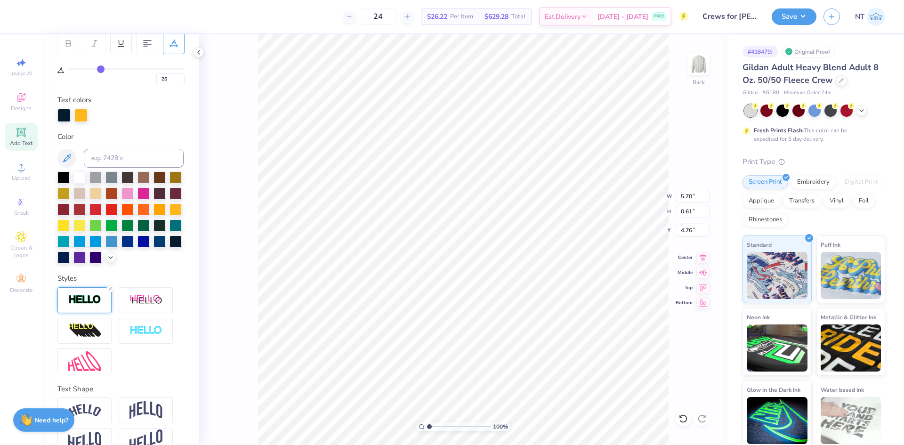
type input "2"
type input "10.92"
type input "1.47"
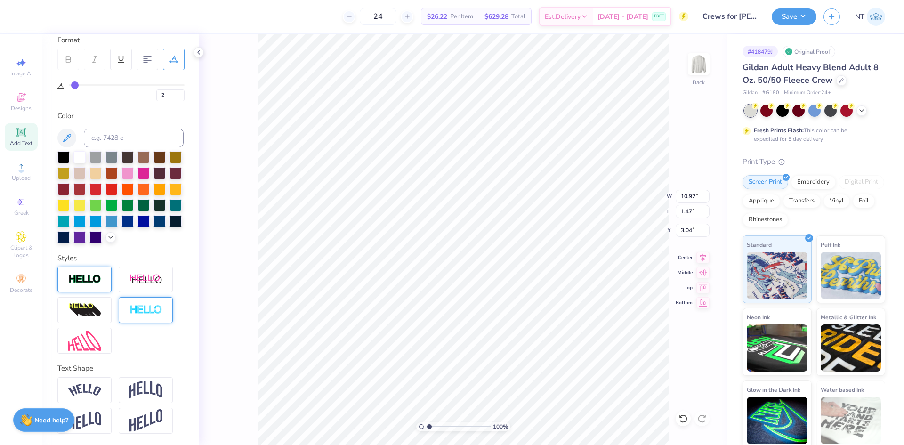
type input "3.00"
click at [137, 312] on img at bounding box center [145, 310] width 33 height 11
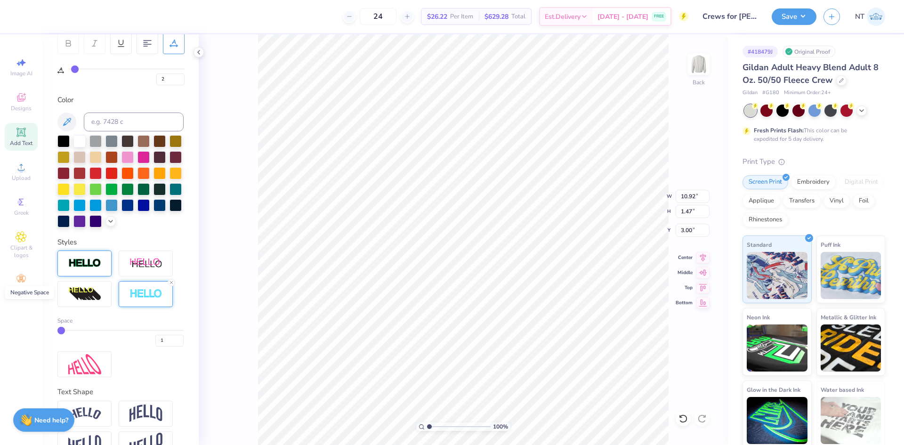
type input "10.95"
type input "1.49"
type input "2.99"
type input "2"
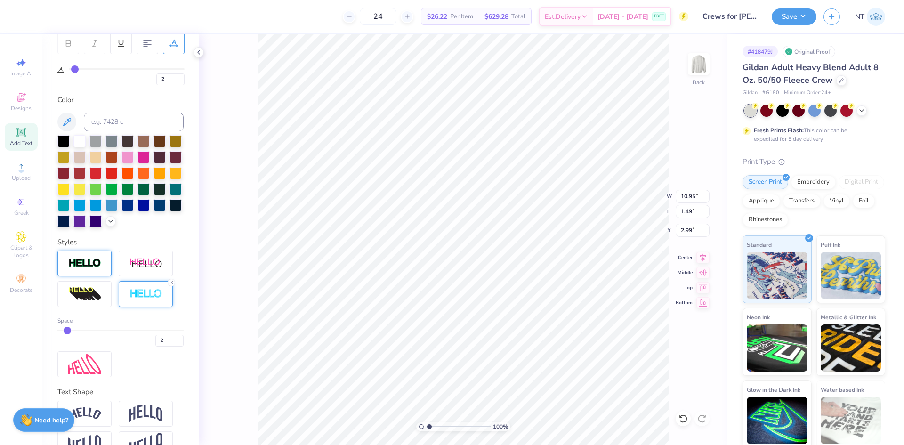
type input "2"
click at [68, 331] on input "range" at bounding box center [120, 330] width 126 height 1
type input "10.97"
type input "1.52"
type input "2.97"
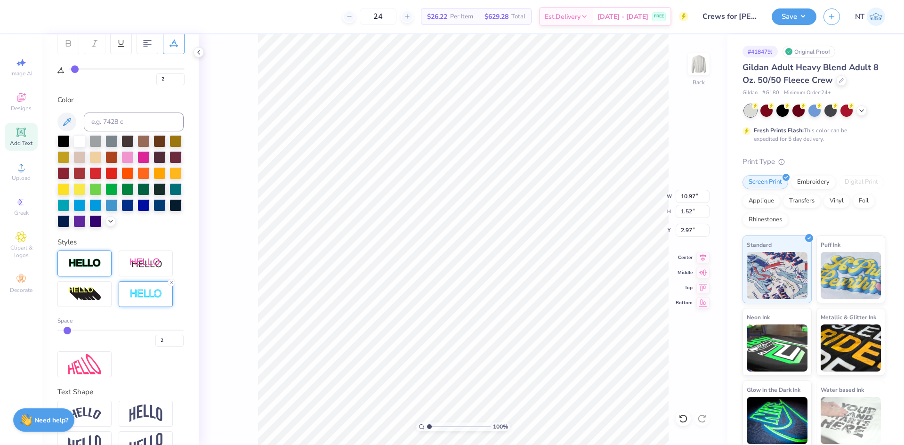
type input "3"
click at [73, 331] on input "range" at bounding box center [120, 330] width 126 height 1
type input "11.00"
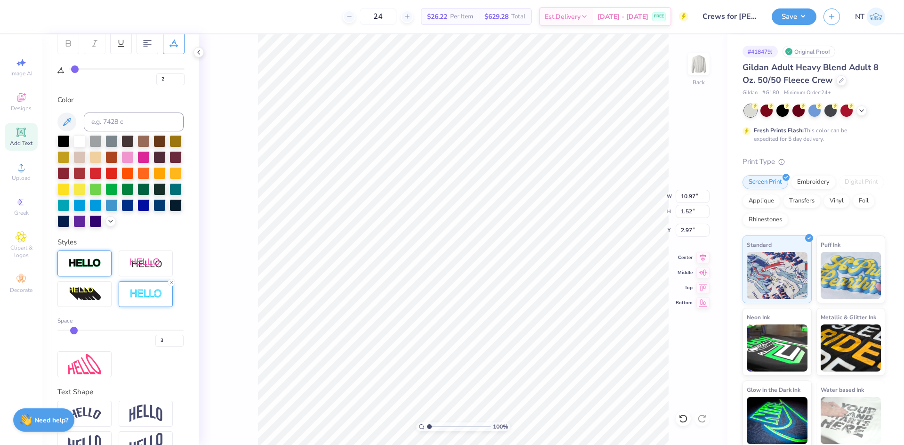
type input "1.55"
type input "2.96"
type input "2.71964205036602"
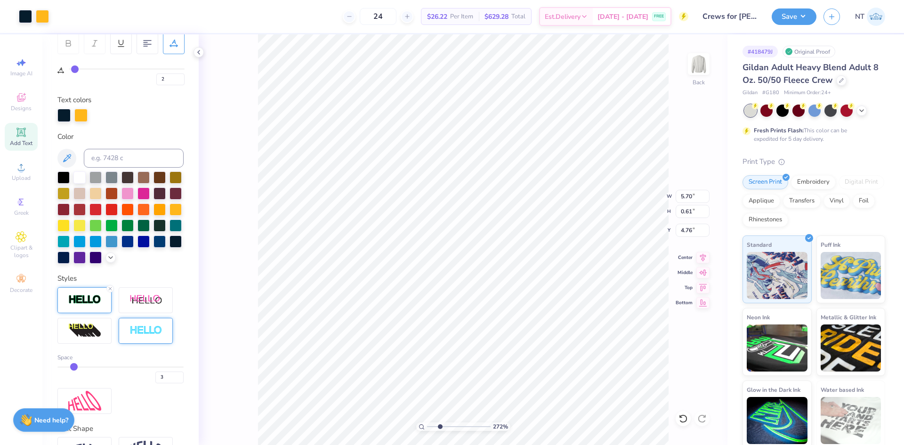
type input "26"
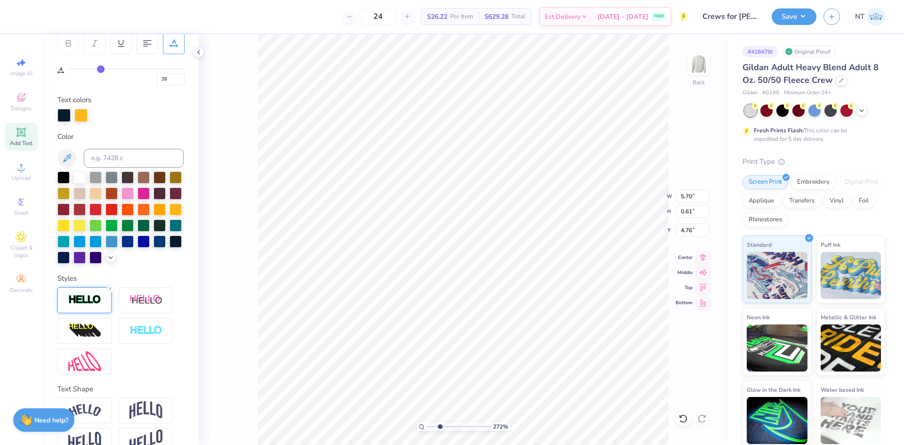
type input "2.71964205036602"
type input "4.74"
type input "1"
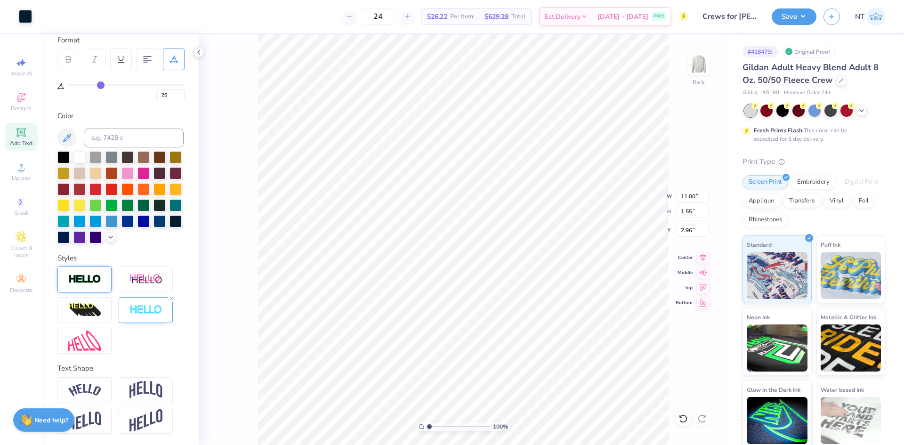
type input "2"
click at [683, 195] on input "11.00" at bounding box center [693, 196] width 34 height 13
click at [683, 195] on input "1" at bounding box center [693, 196] width 34 height 13
type input "12.00"
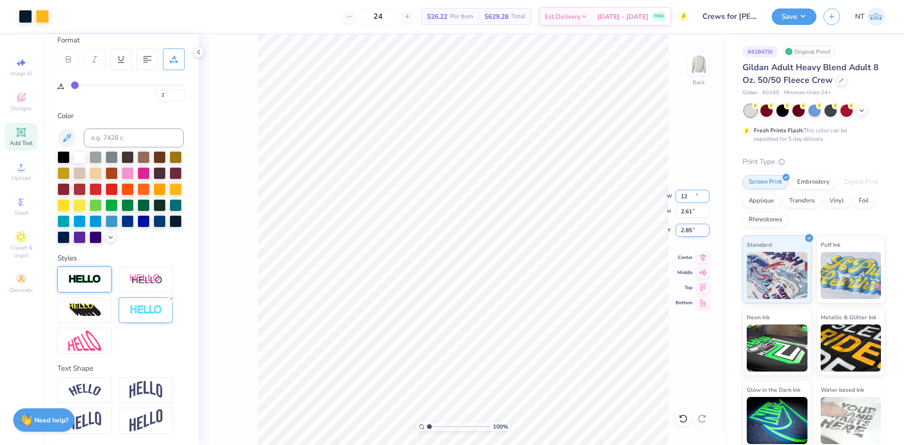
type input "2.61"
click at [690, 227] on input "2.85" at bounding box center [693, 230] width 34 height 13
type input "3.00"
type input "26"
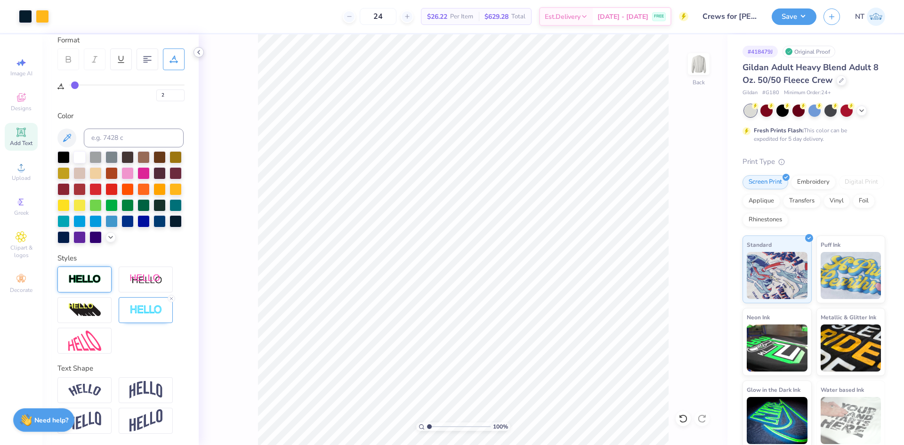
click at [200, 49] on icon at bounding box center [199, 53] width 8 height 8
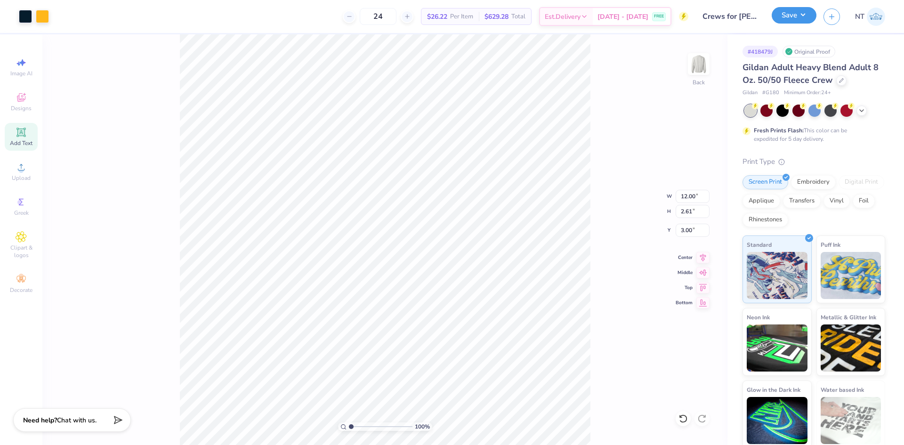
click at [800, 24] on button "Save" at bounding box center [794, 15] width 45 height 16
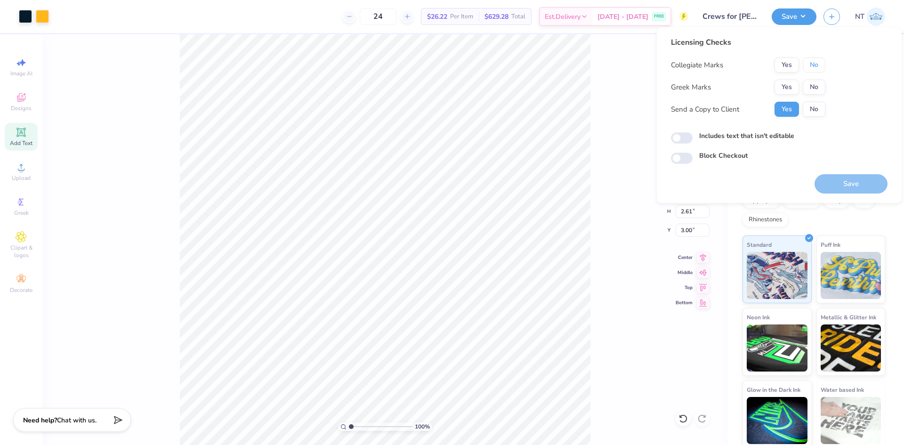
drag, startPoint x: 809, startPoint y: 66, endPoint x: 809, endPoint y: 77, distance: 10.4
click at [809, 66] on button "No" at bounding box center [814, 64] width 23 height 15
click at [813, 92] on button "No" at bounding box center [814, 87] width 23 height 15
click at [858, 188] on button "Save" at bounding box center [851, 183] width 73 height 19
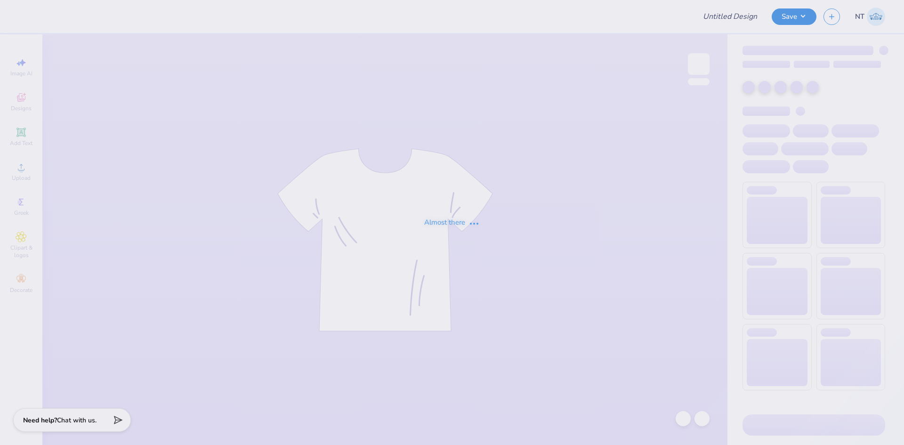
type input "Crews for [PERSON_NAME][GEOGRAPHIC_DATA]"
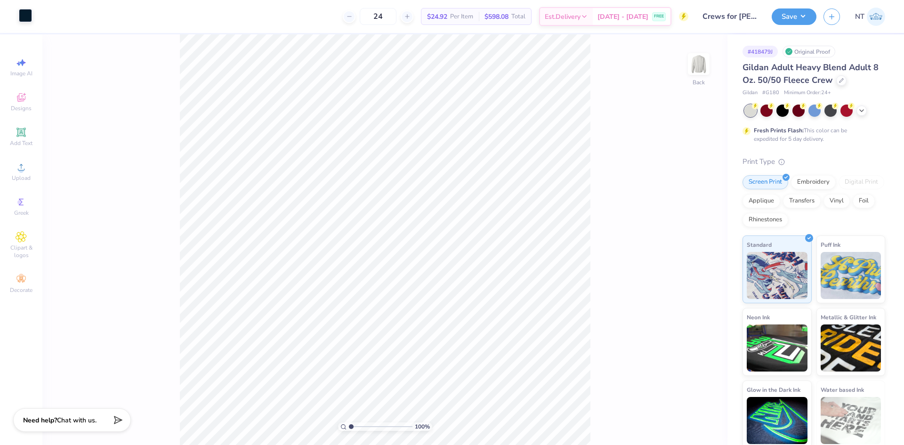
click at [29, 17] on div at bounding box center [25, 15] width 13 height 13
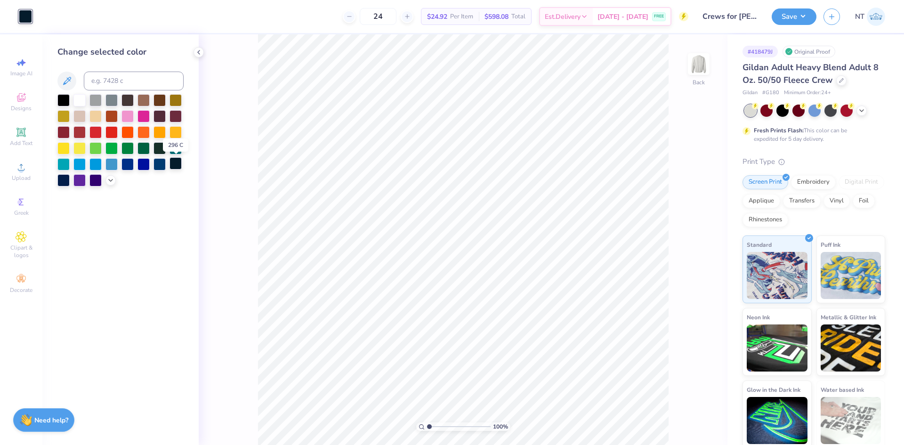
click at [173, 163] on div at bounding box center [176, 163] width 12 height 12
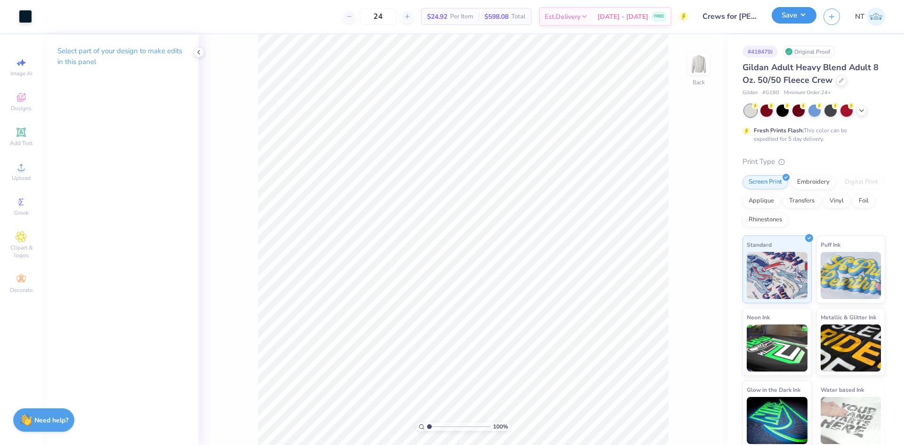
click at [794, 11] on button "Save" at bounding box center [794, 15] width 45 height 16
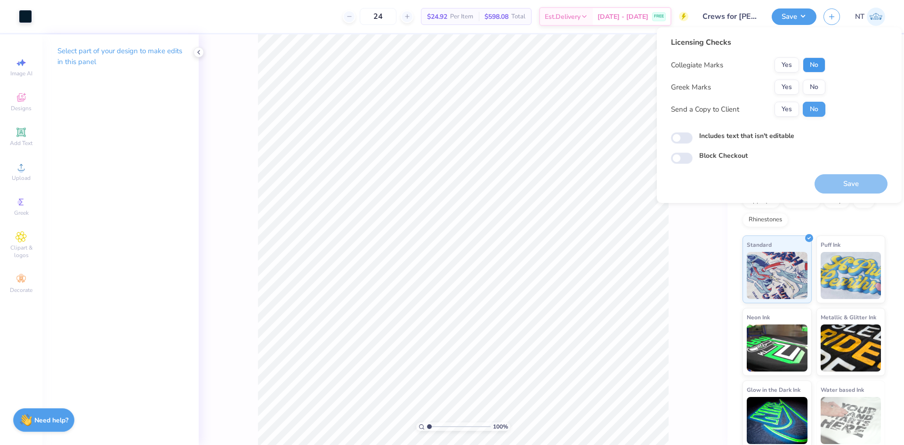
click at [817, 64] on button "No" at bounding box center [814, 64] width 23 height 15
click at [823, 102] on button "No" at bounding box center [814, 109] width 23 height 15
click at [822, 81] on button "No" at bounding box center [814, 87] width 23 height 15
click at [856, 181] on button "Save" at bounding box center [851, 183] width 73 height 19
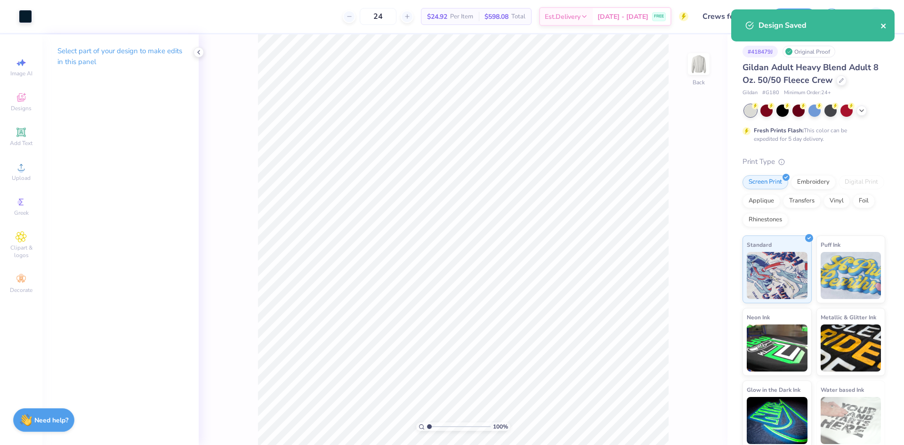
click at [884, 23] on icon "close" at bounding box center [884, 26] width 7 height 8
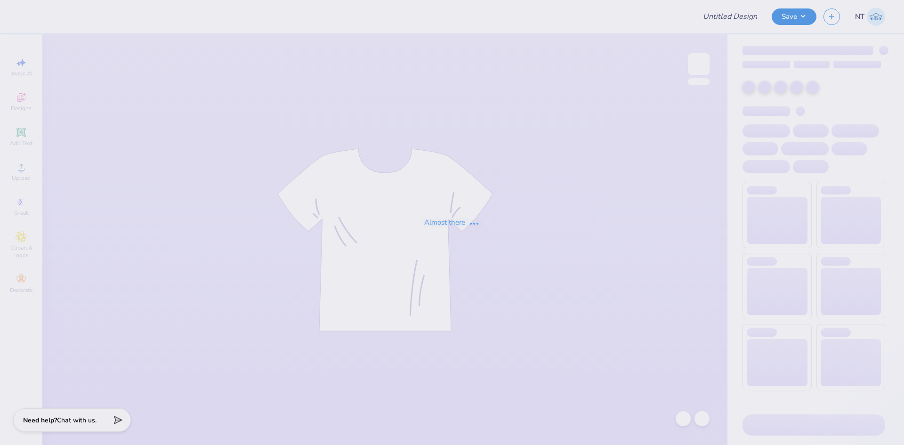
type input "Crews for [PERSON_NAME][GEOGRAPHIC_DATA]"
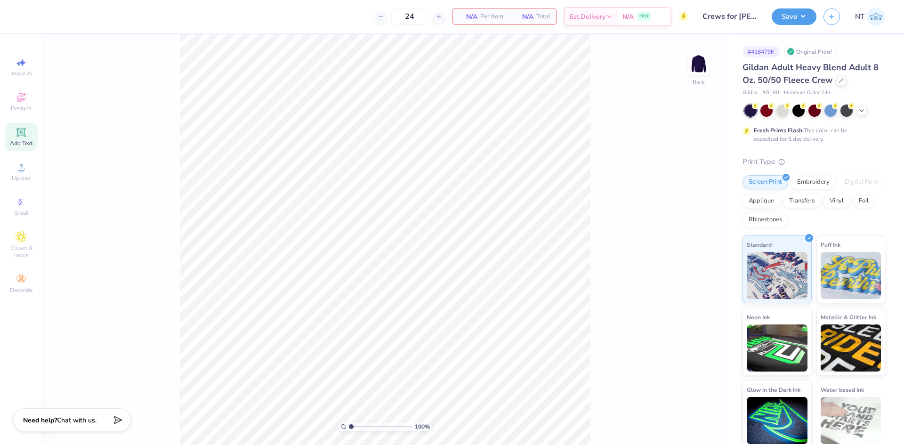
click at [24, 131] on icon at bounding box center [20, 132] width 7 height 7
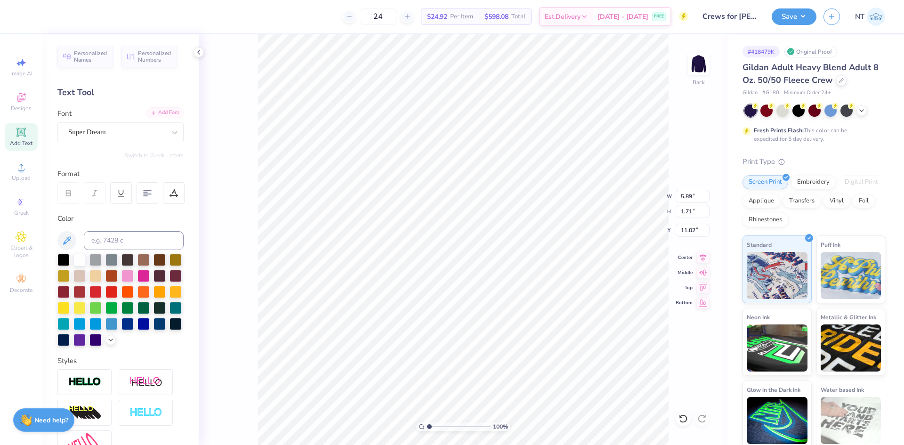
click at [159, 116] on div "Add Font" at bounding box center [164, 112] width 37 height 11
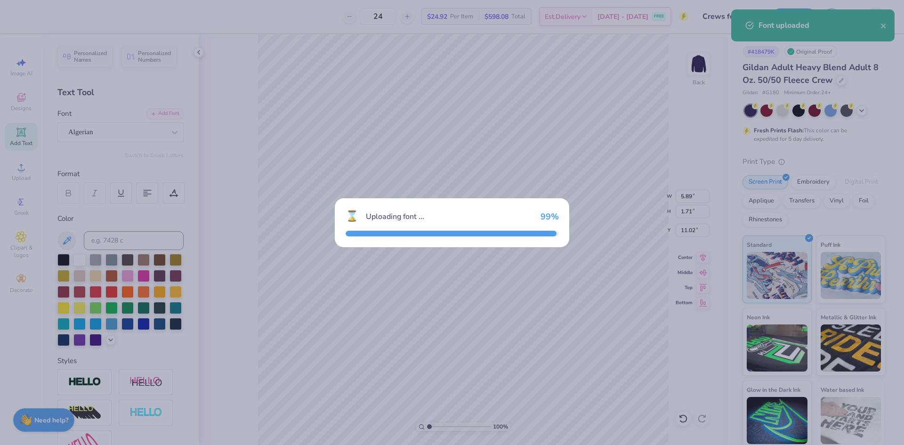
type input "6.13"
type input "1.62"
type input "11.06"
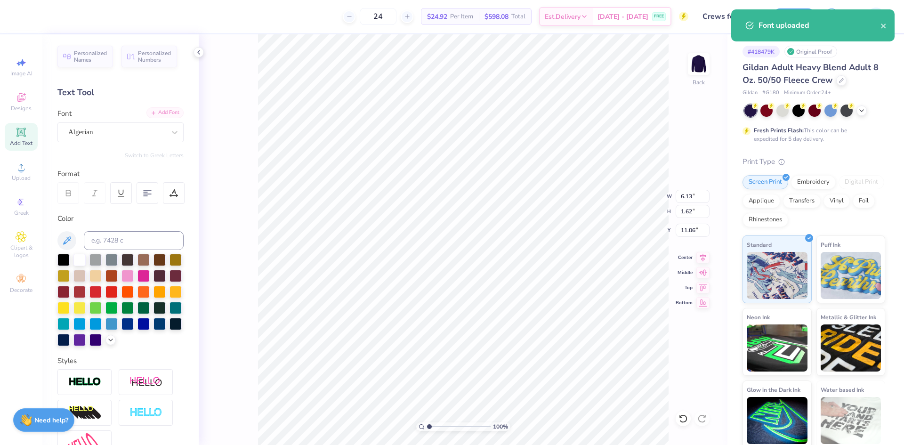
click at [153, 113] on div "Add Font" at bounding box center [164, 112] width 37 height 11
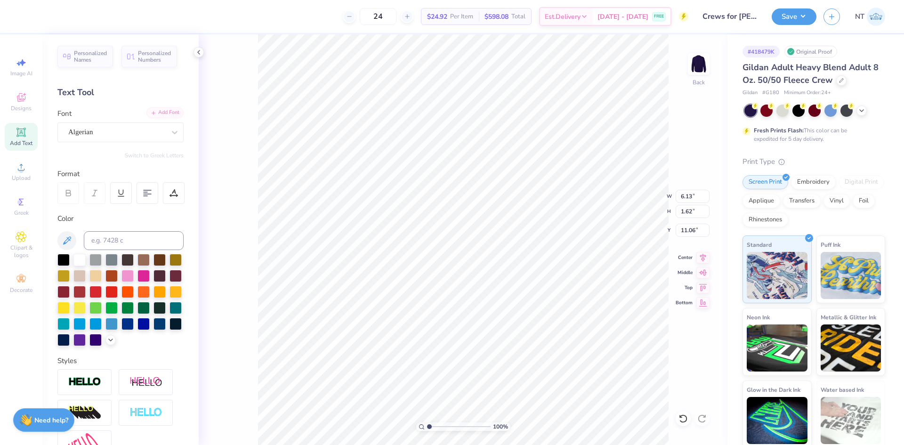
click at [149, 110] on div "Add Font" at bounding box center [164, 112] width 37 height 11
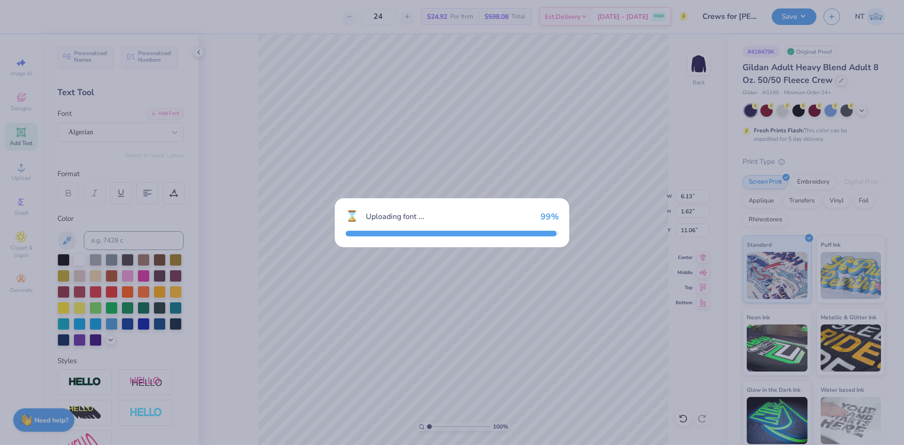
type input "6.11"
type input "1.72"
type input "11.02"
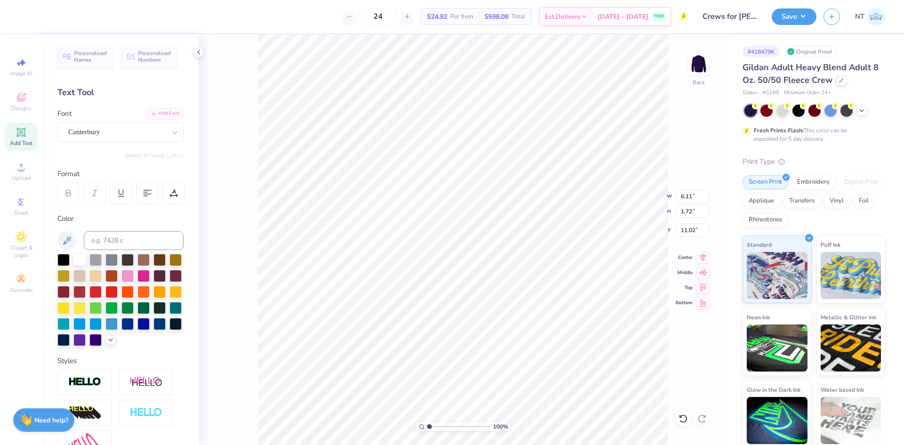
scroll to position [8, 1]
type textarea "F"
type textarea "f"
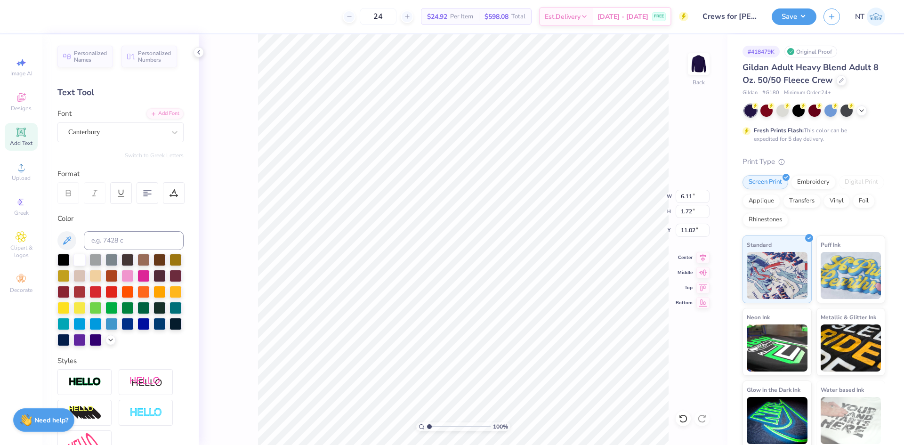
type textarea "Faustina"
type input "7.96"
type input "1.93"
type input "10.91"
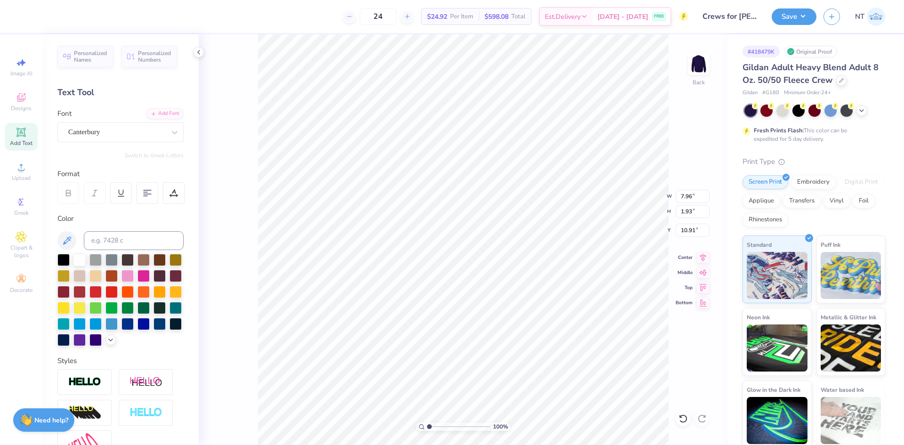
type input "10.21"
type input "2.48"
type input "3.00"
click at [692, 193] on input "10.21" at bounding box center [693, 196] width 34 height 13
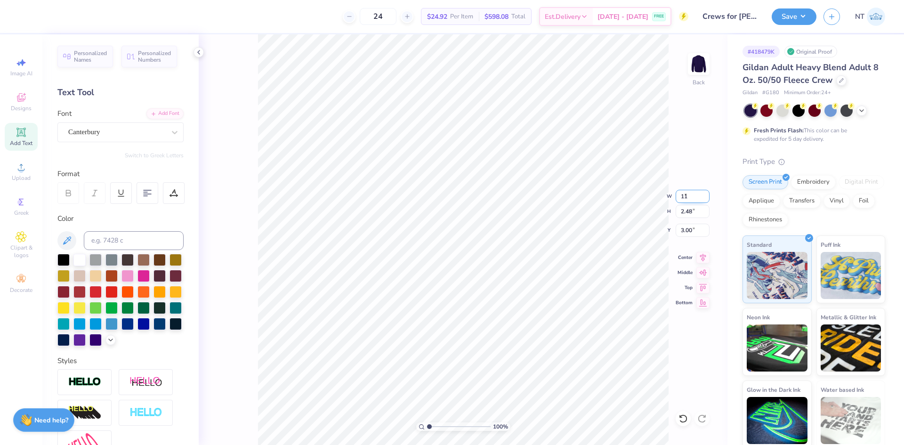
type input "11.00"
type input "2.67"
type input "2.90"
drag, startPoint x: 540, startPoint y: 219, endPoint x: 535, endPoint y: 222, distance: 5.4
click at [535, 222] on li "Duplicate" at bounding box center [542, 227] width 74 height 18
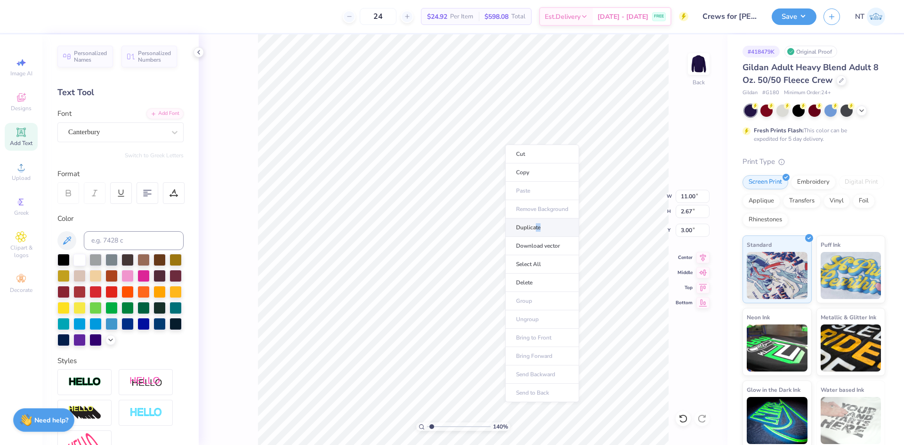
type input "1.39584517333909"
type input "4.00"
type input "1.39584517333909"
type input "5.67"
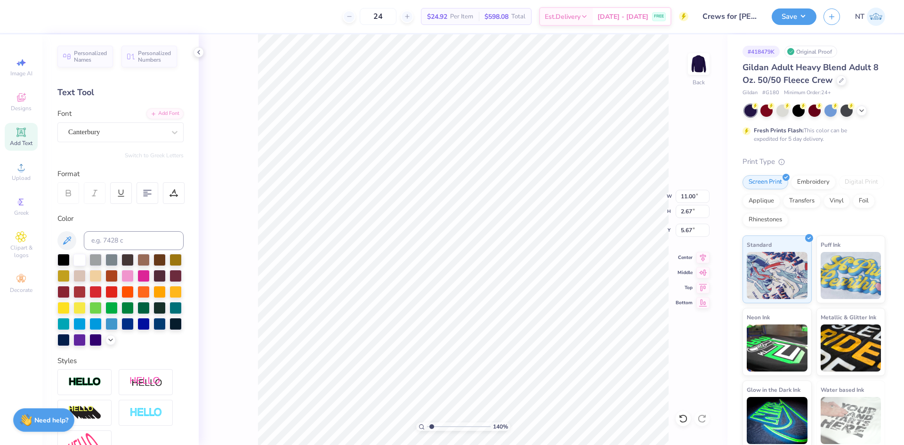
type input "1.39584517333909"
type textarea "A"
type input "1.39584517333909"
type textarea "Ac"
type input "1.39584517333909"
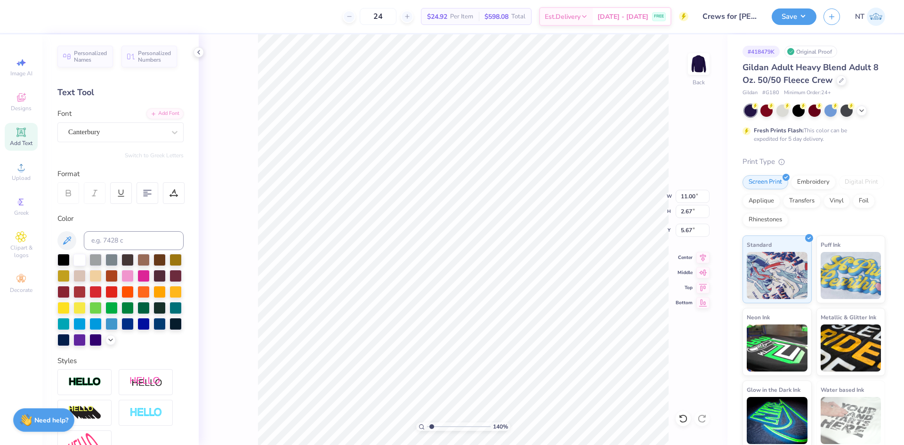
type textarea "Aca"
type input "1.39584517333909"
type textarea "Acad"
type input "1.39584517333909"
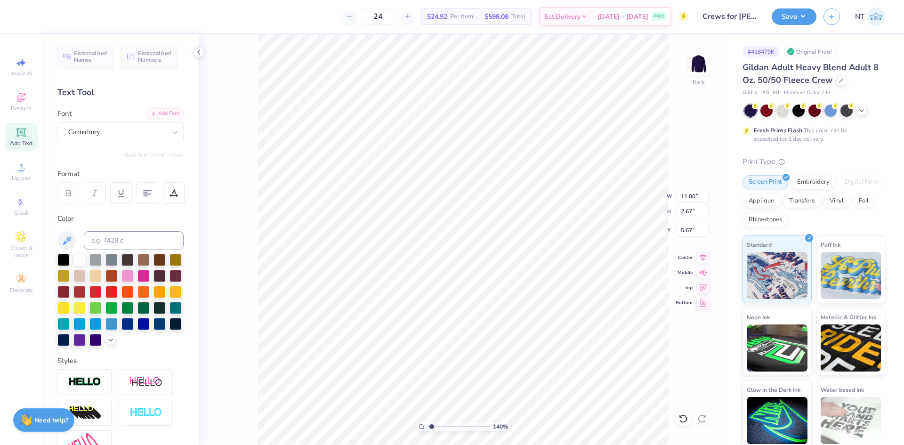
type textarea "Acade"
type input "1.39584517333909"
type textarea "Academ"
type input "1.39584517333909"
type textarea "Academy"
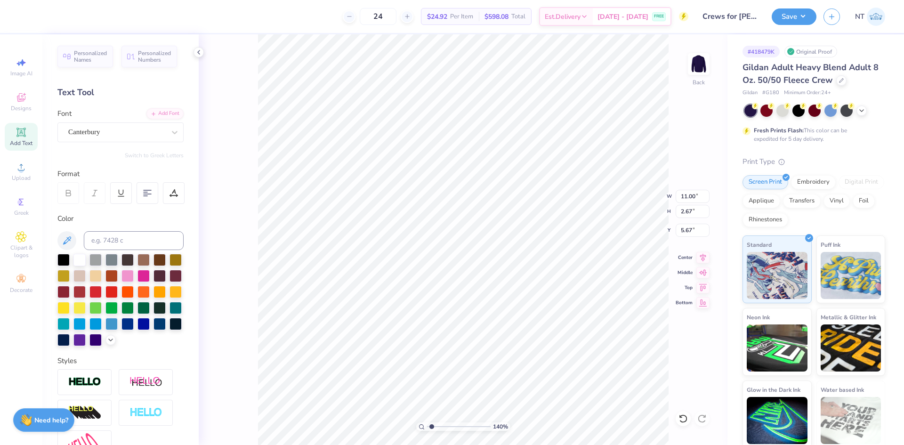
scroll to position [8, 2]
type input "1.39584517333909"
type input "10.49"
type input "2.78"
type input "5.62"
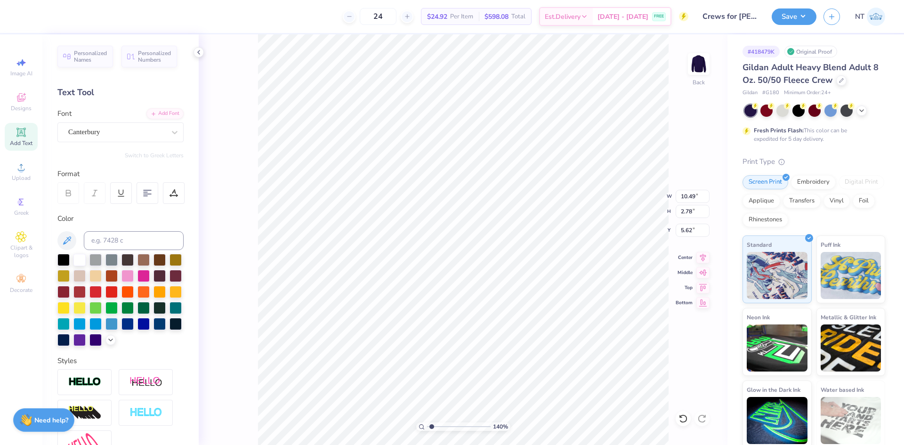
type input "1.39584517333909"
type input "5.30"
type input "1.40"
type input "6.99"
type input "1.39584517333909"
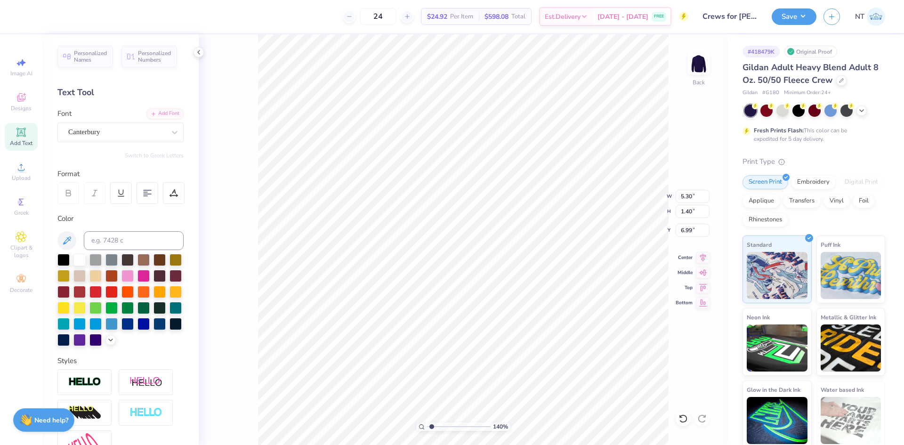
type input "5.67"
click at [67, 257] on div at bounding box center [63, 259] width 12 height 12
click at [170, 297] on div at bounding box center [176, 291] width 12 height 12
type input "1"
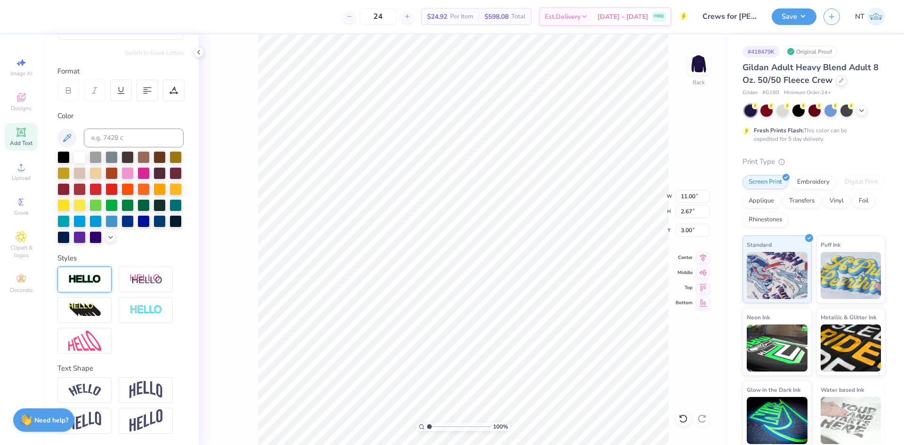
click at [89, 287] on div at bounding box center [84, 280] width 54 height 26
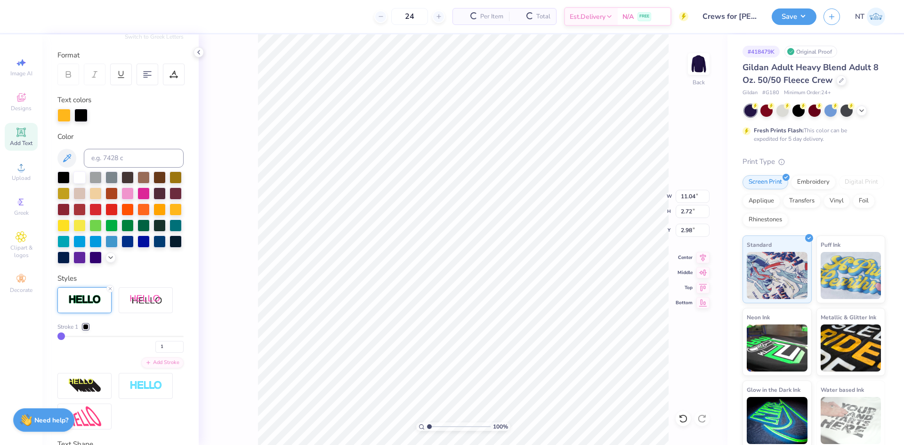
type input "11.04"
type input "2.72"
type input "2.98"
click at [111, 291] on icon at bounding box center [110, 289] width 6 height 6
type input "11.00"
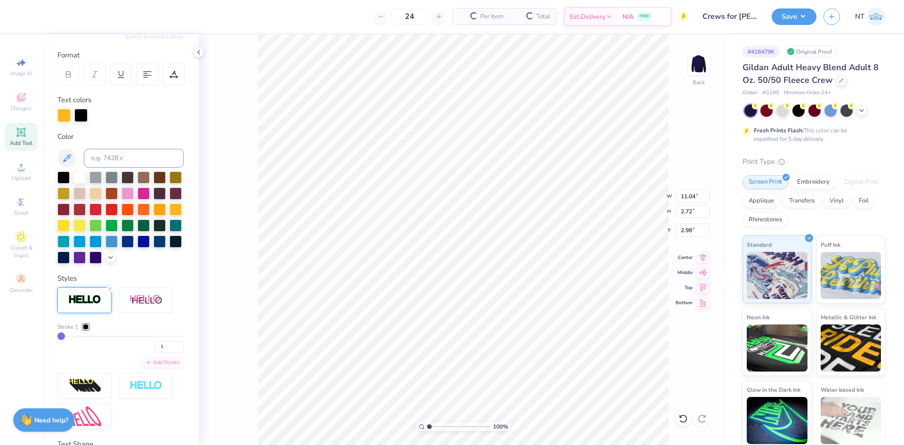
type input "2.67"
type input "3.00"
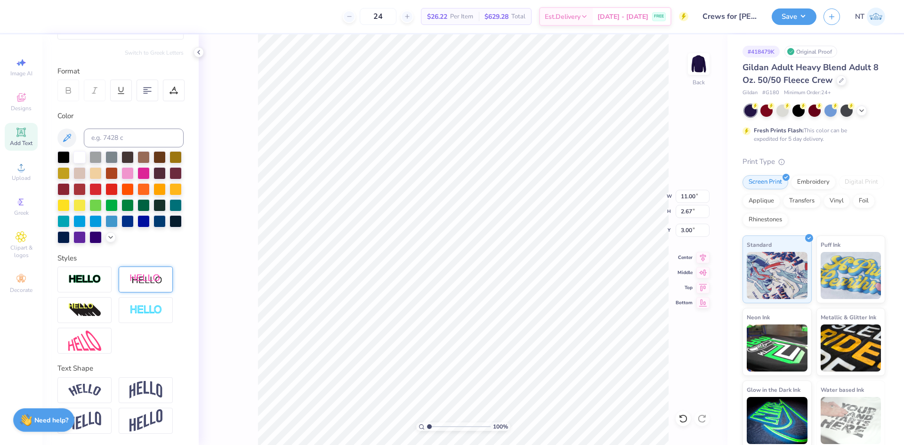
click at [150, 280] on img at bounding box center [145, 280] width 33 height 12
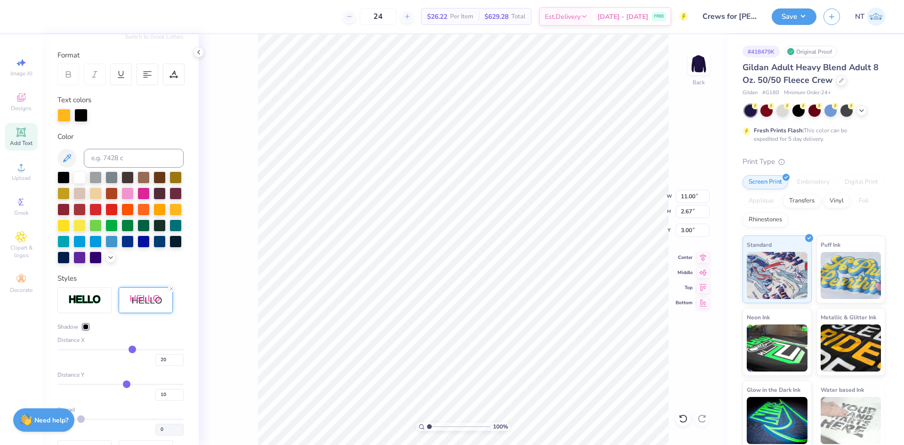
type input "13.20"
type input "2.94"
type input "15"
type input "13"
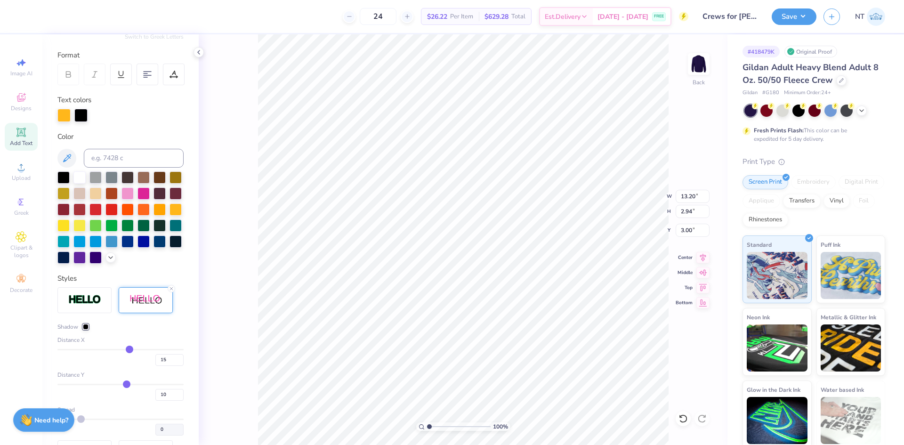
type input "13"
type input "11"
type input "9"
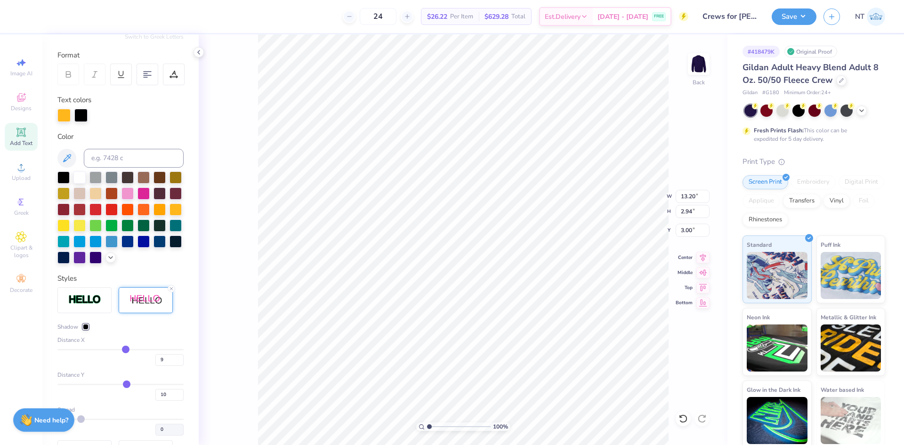
type input "5"
type input "0"
type input "-2"
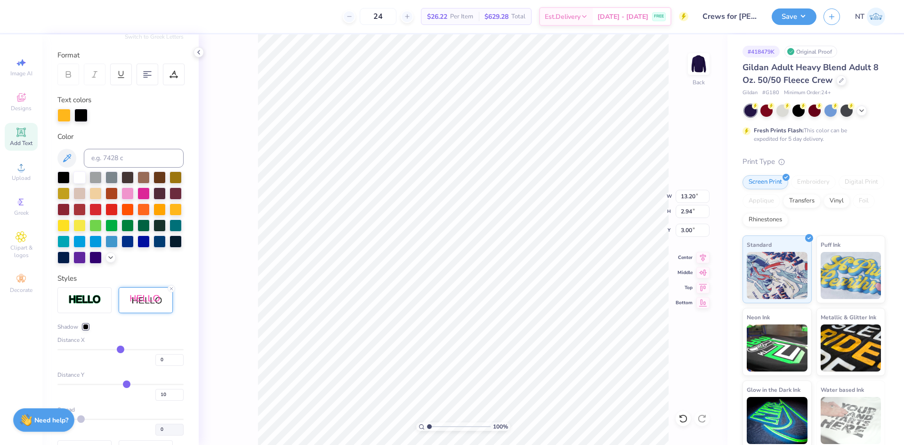
type input "-2"
type input "-5"
type input "-8"
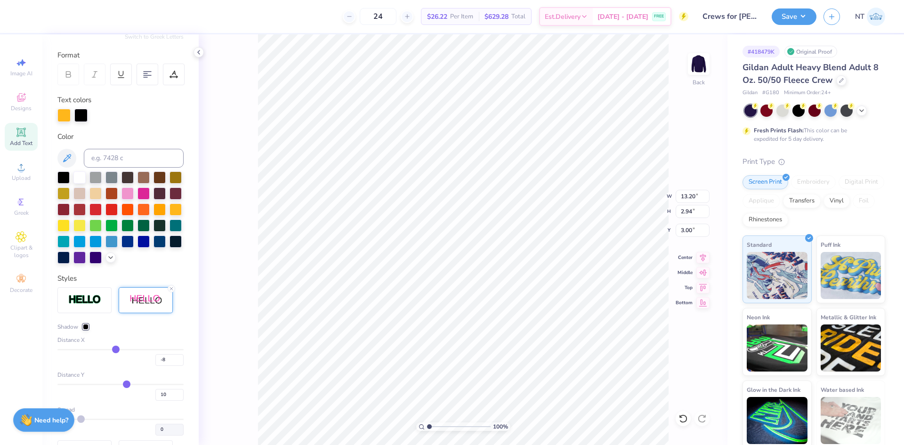
type input "-10"
type input "-12"
type input "-15"
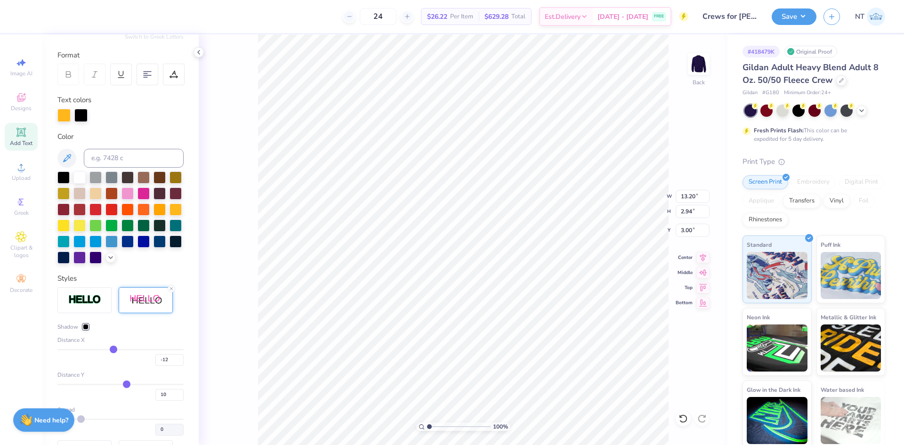
type input "-15"
type input "-17"
type input "-19"
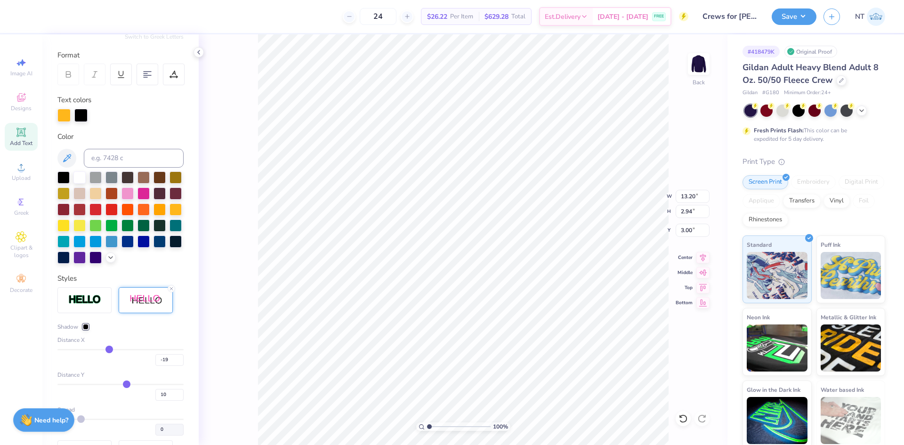
type input "-20"
type input "-21"
type input "-22"
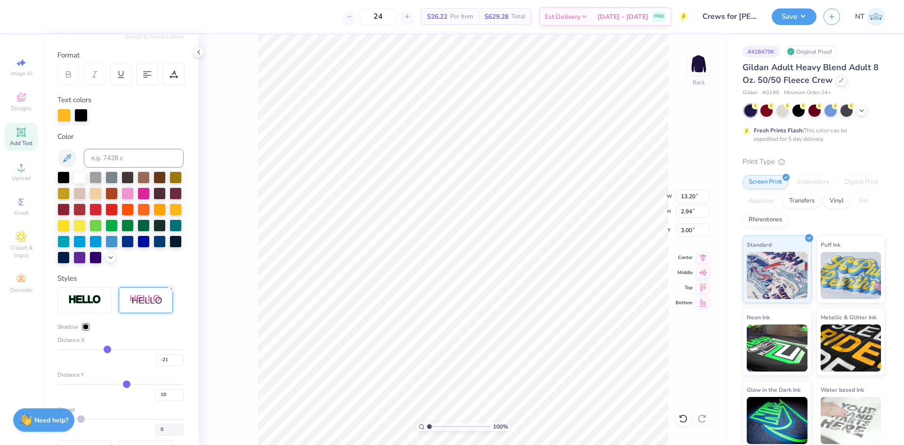
type input "-22"
drag, startPoint x: 126, startPoint y: 366, endPoint x: 105, endPoint y: 370, distance: 21.1
type input "-22"
click at [105, 350] on input "range" at bounding box center [120, 349] width 126 height 1
type input "13.42"
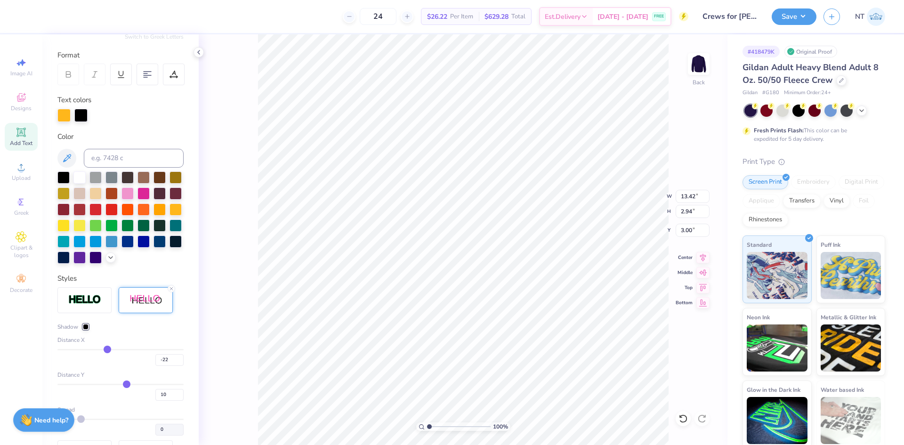
type input "-20"
type input "-18"
type input "-16"
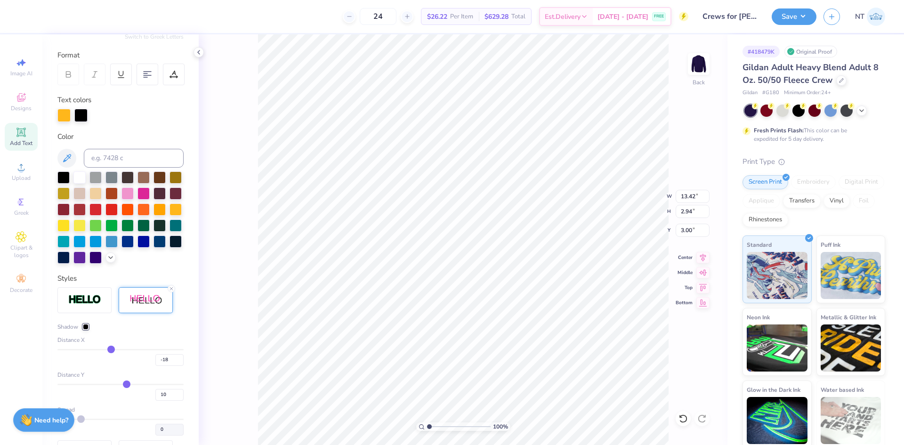
type input "-16"
type input "-13"
type input "-11"
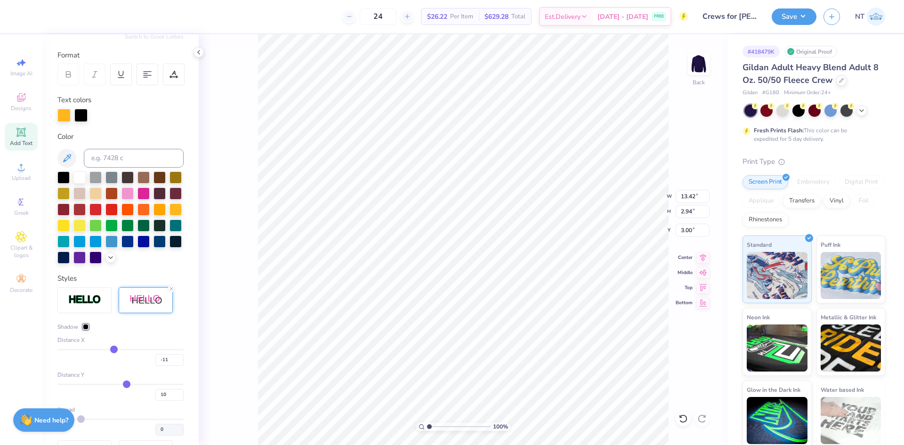
type input "-9"
type input "-8"
type input "-6"
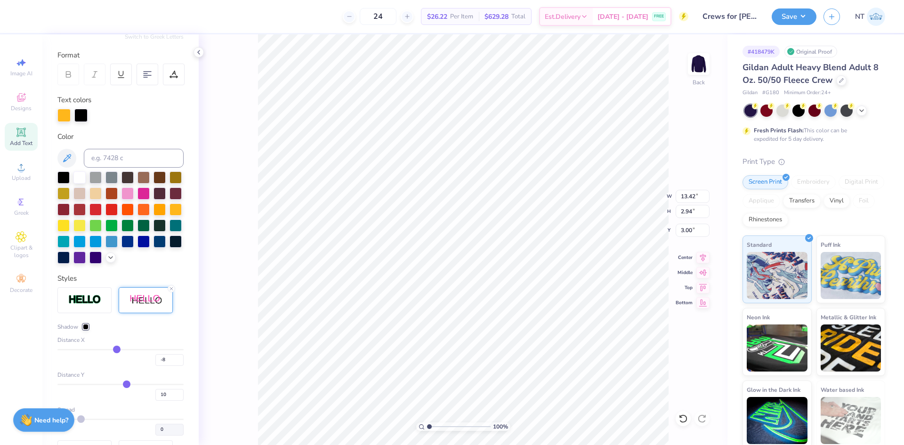
type input "-6"
type input "-5"
drag, startPoint x: 105, startPoint y: 367, endPoint x: 114, endPoint y: 364, distance: 10.3
type input "-5"
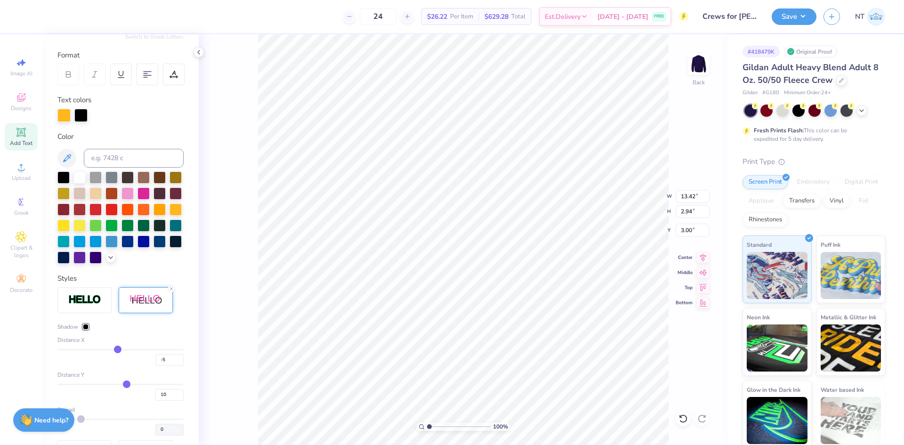
click at [114, 350] on input "range" at bounding box center [120, 349] width 126 height 1
type input "11.55"
type input "2"
type input "3"
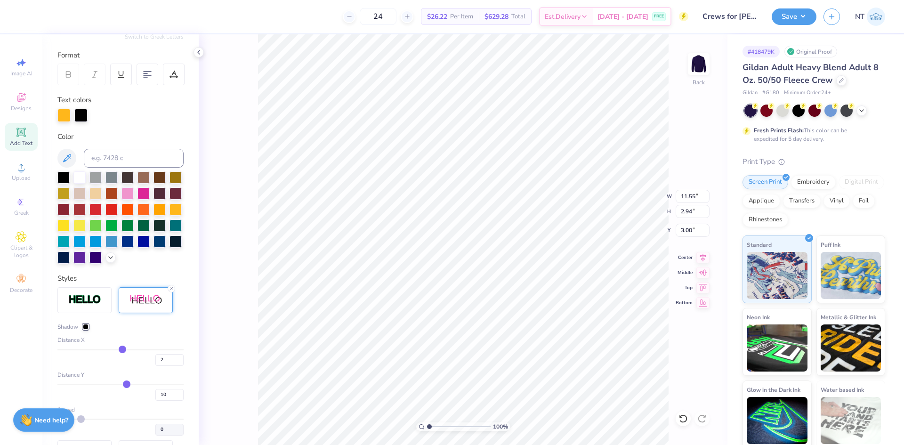
type input "3"
type input "4"
type input "5"
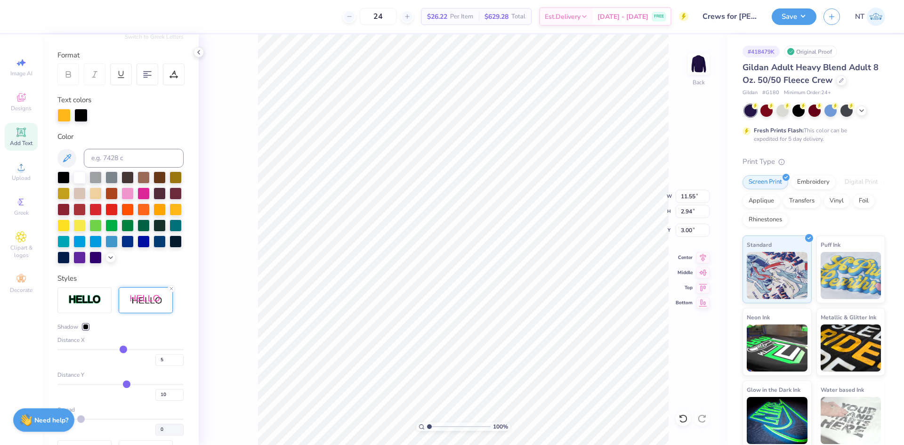
type input "8"
type input "9"
type input "10"
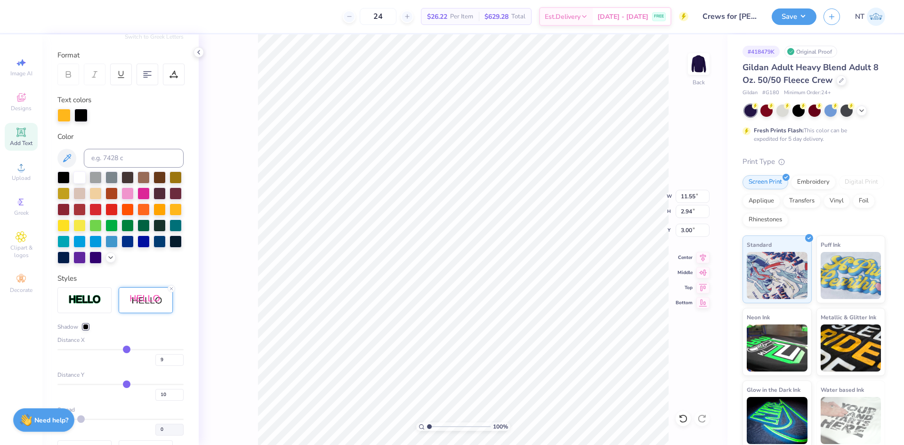
type input "10"
type input "11"
click at [123, 350] on input "range" at bounding box center [120, 349] width 126 height 1
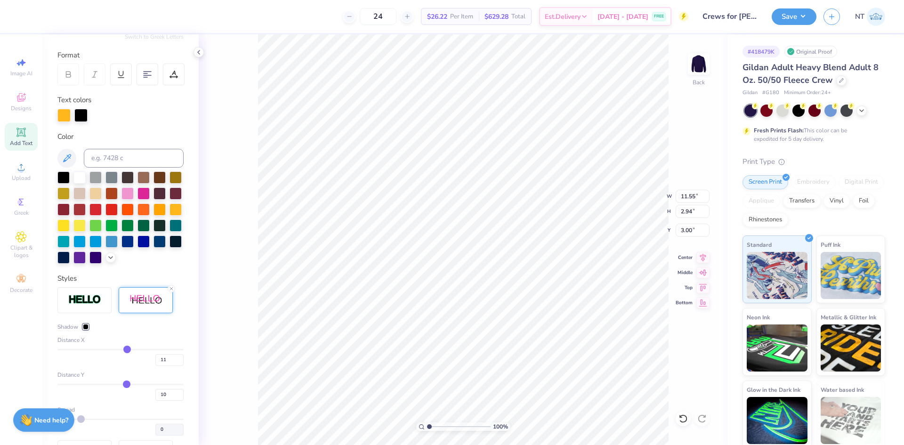
type input "12.21"
click at [168, 366] on input "11" at bounding box center [169, 360] width 28 height 12
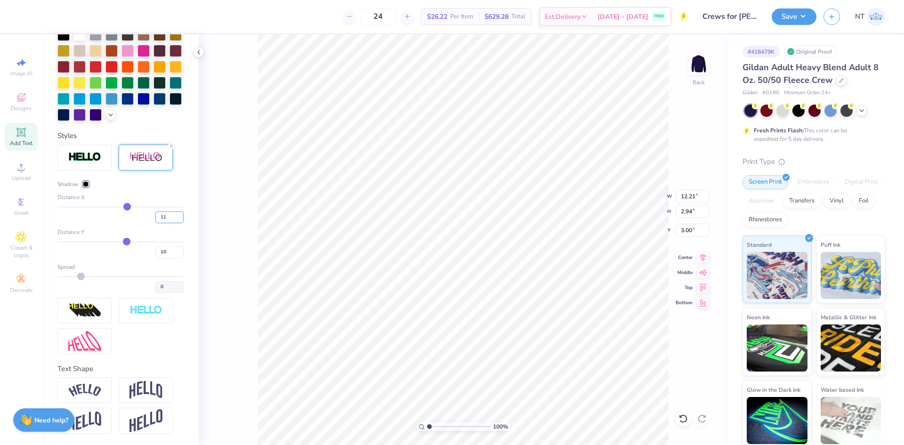
click at [162, 215] on input "11" at bounding box center [169, 217] width 28 height 12
type input "3"
type input "11.33"
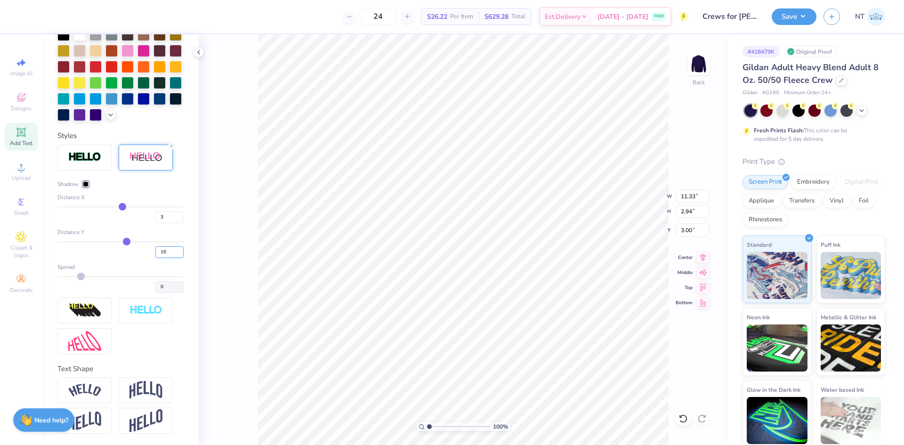
click at [160, 253] on input "10" at bounding box center [169, 252] width 28 height 12
type input "1"
type input "3"
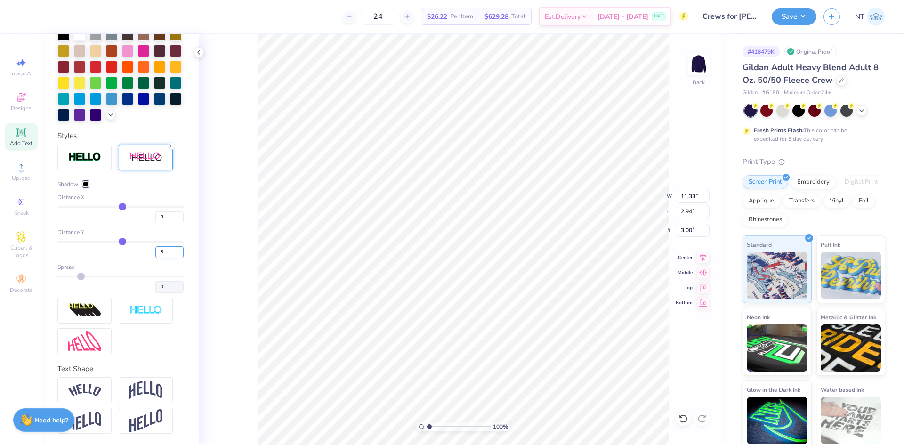
type input "2.75"
click at [156, 215] on input "3" at bounding box center [169, 217] width 28 height 12
type input "4"
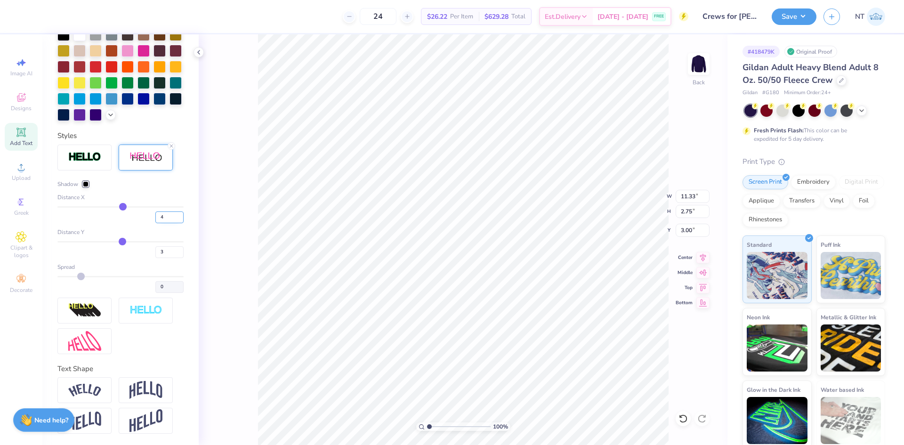
type input "11.44"
click at [156, 215] on input "4" at bounding box center [169, 217] width 28 height 12
type input "2"
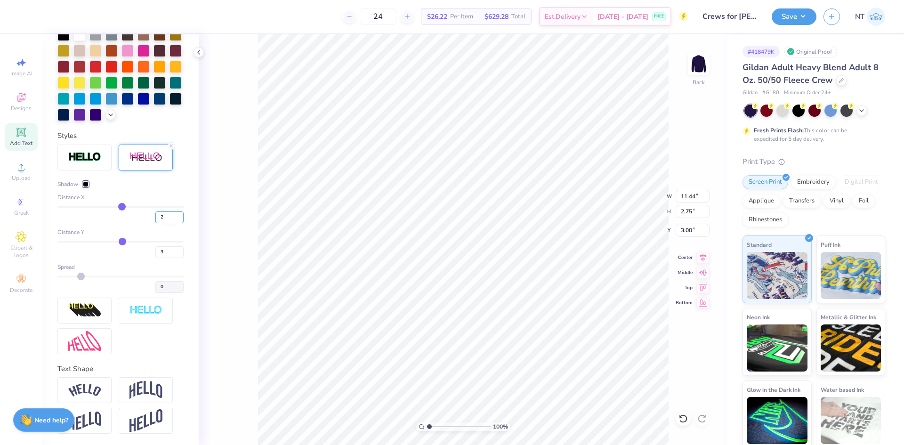
type input "11.22"
click at [155, 255] on input "3" at bounding box center [169, 252] width 28 height 12
type input "5"
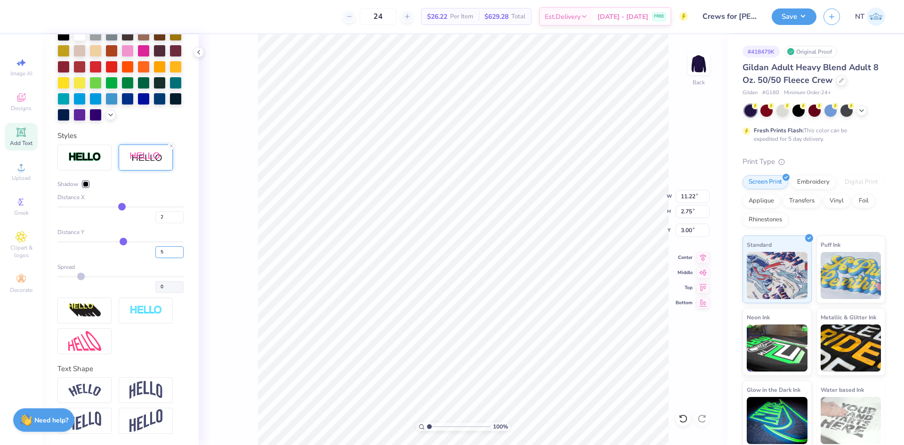
type input "2.81"
click at [83, 184] on div at bounding box center [86, 184] width 6 height 6
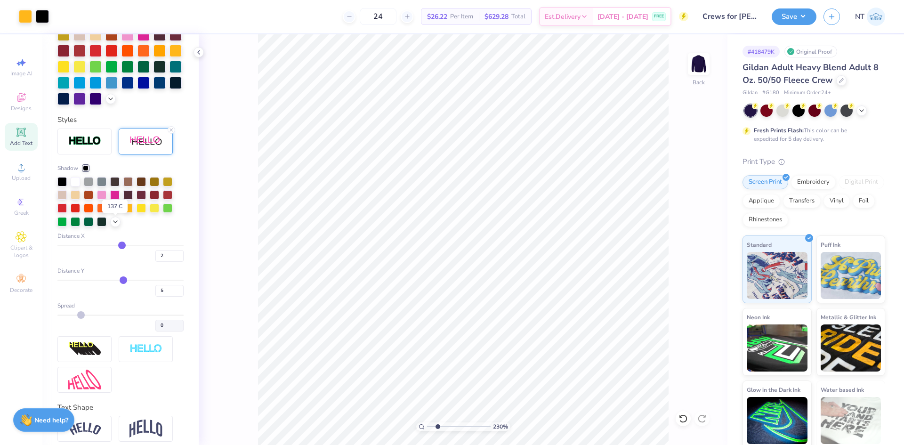
click at [113, 212] on div at bounding box center [114, 206] width 9 height 9
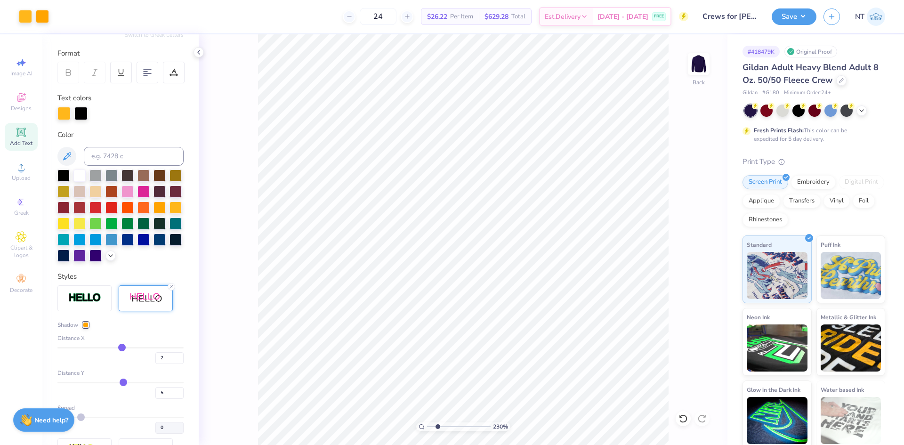
scroll to position [0, 0]
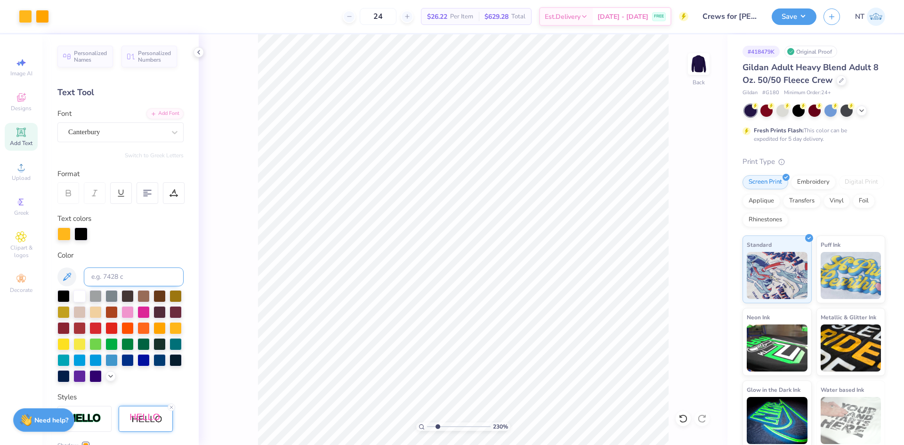
drag, startPoint x: 155, startPoint y: 240, endPoint x: 122, endPoint y: 268, distance: 43.1
click at [155, 241] on div "Personalized Names Personalized Numbers Text Tool Add Font Font Canterbury Swit…" at bounding box center [120, 239] width 156 height 411
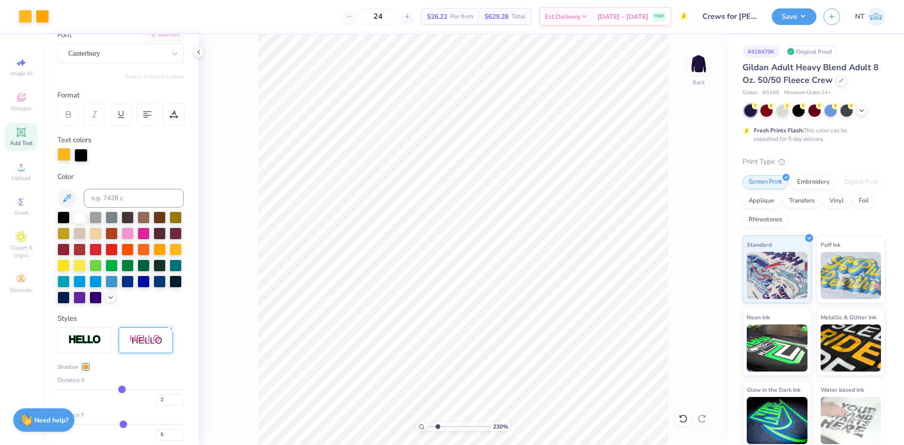
click at [64, 157] on div at bounding box center [63, 154] width 13 height 13
click at [170, 287] on div at bounding box center [176, 281] width 12 height 12
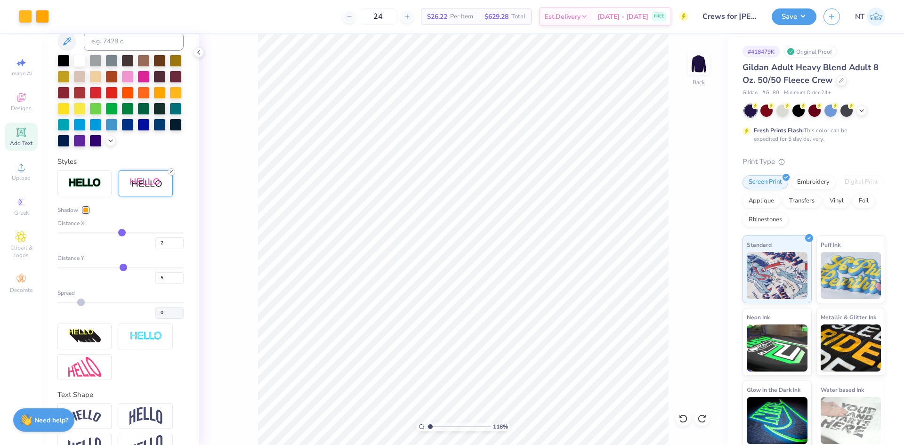
click at [170, 175] on icon at bounding box center [172, 172] width 6 height 6
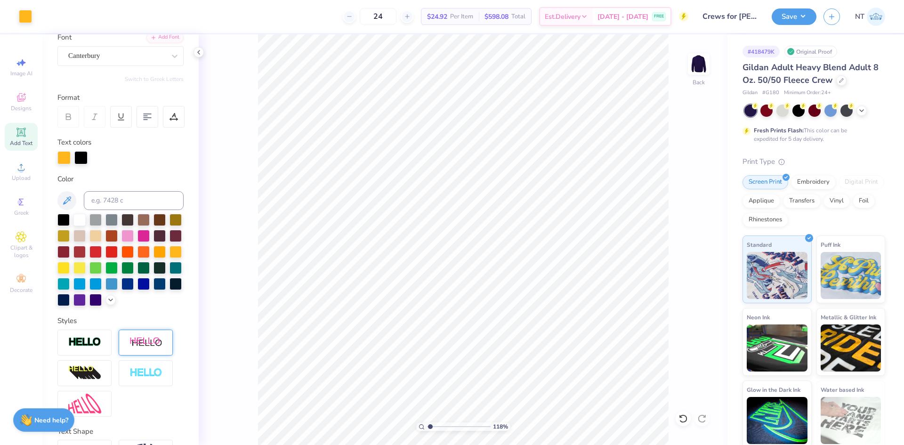
scroll to position [0, 0]
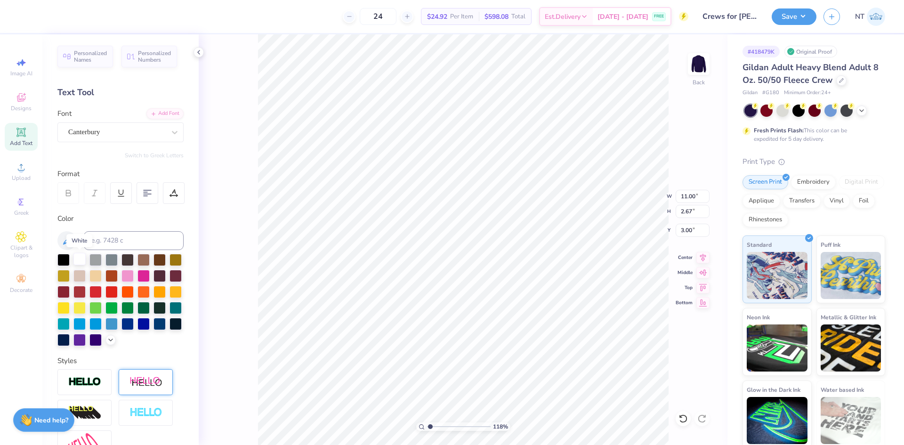
click at [80, 259] on div at bounding box center [79, 259] width 12 height 12
type input "1"
click at [800, 14] on button "Save" at bounding box center [794, 15] width 45 height 16
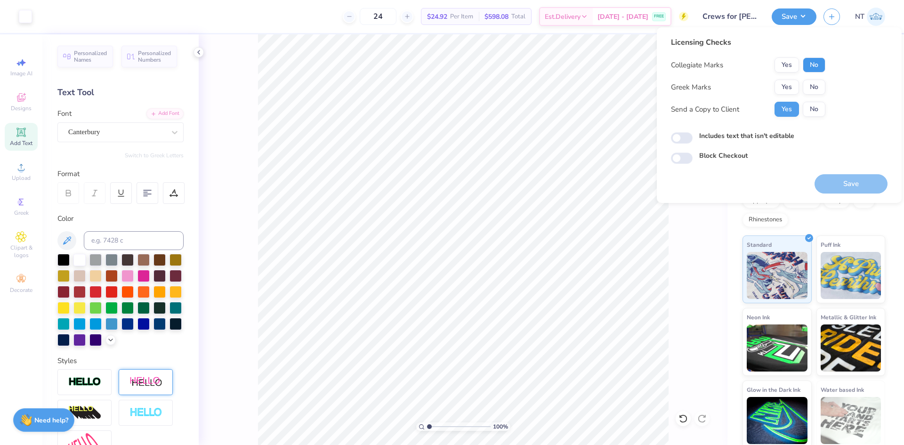
click at [813, 68] on button "No" at bounding box center [814, 64] width 23 height 15
click at [813, 85] on button "No" at bounding box center [814, 87] width 23 height 15
click at [849, 182] on button "Save" at bounding box center [851, 183] width 73 height 19
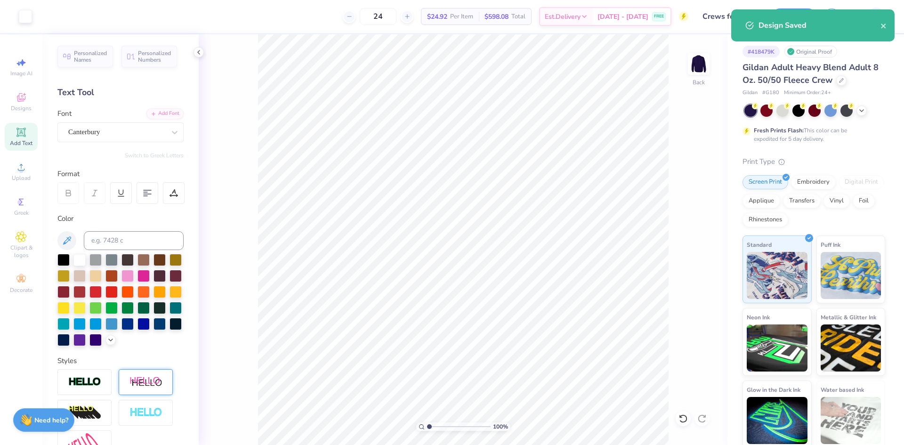
click at [888, 25] on div "Design Saved" at bounding box center [812, 25] width 163 height 32
click at [886, 25] on icon "close" at bounding box center [884, 26] width 7 height 8
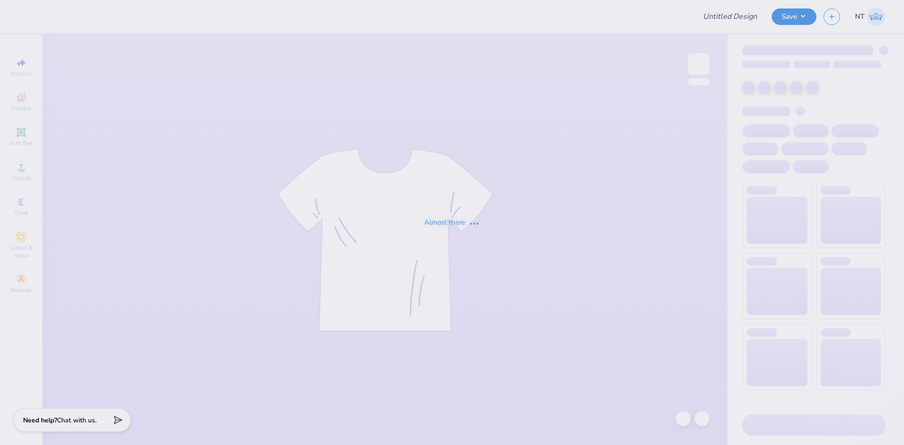
type input "Crews for [PERSON_NAME][GEOGRAPHIC_DATA]"
